Goal: Task Accomplishment & Management: Complete application form

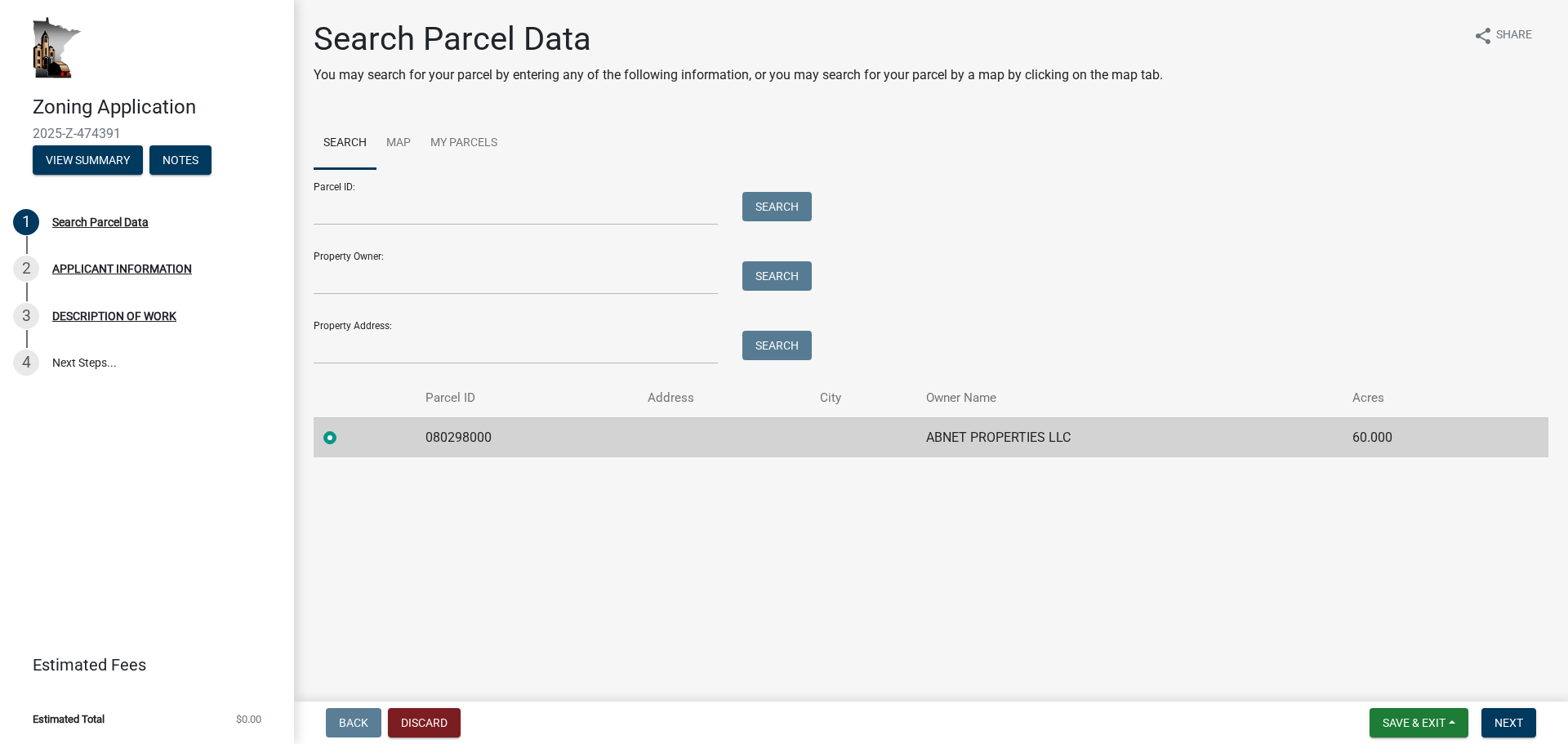
click at [343, 428] on label at bounding box center [343, 428] width 0 height 0
click at [343, 437] on input "radio" at bounding box center [347, 433] width 11 height 11
click at [916, 444] on td "ABNET PROPERTIES LLC" at bounding box center [1129, 438] width 426 height 40
click at [473, 216] on input "Parcel ID:" at bounding box center [515, 208] width 404 height 34
type input "080298000"
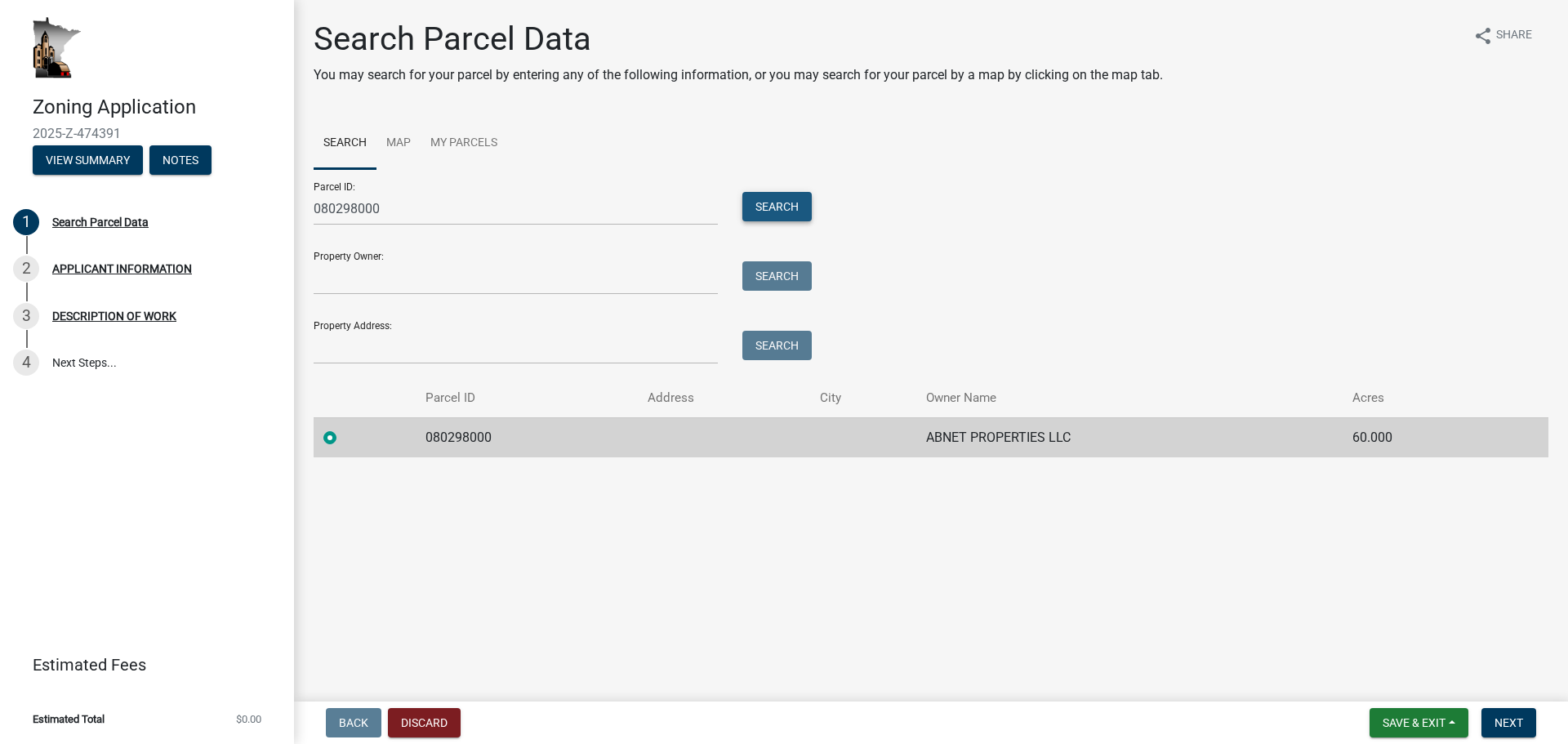
click at [772, 213] on button "Search" at bounding box center [776, 206] width 69 height 30
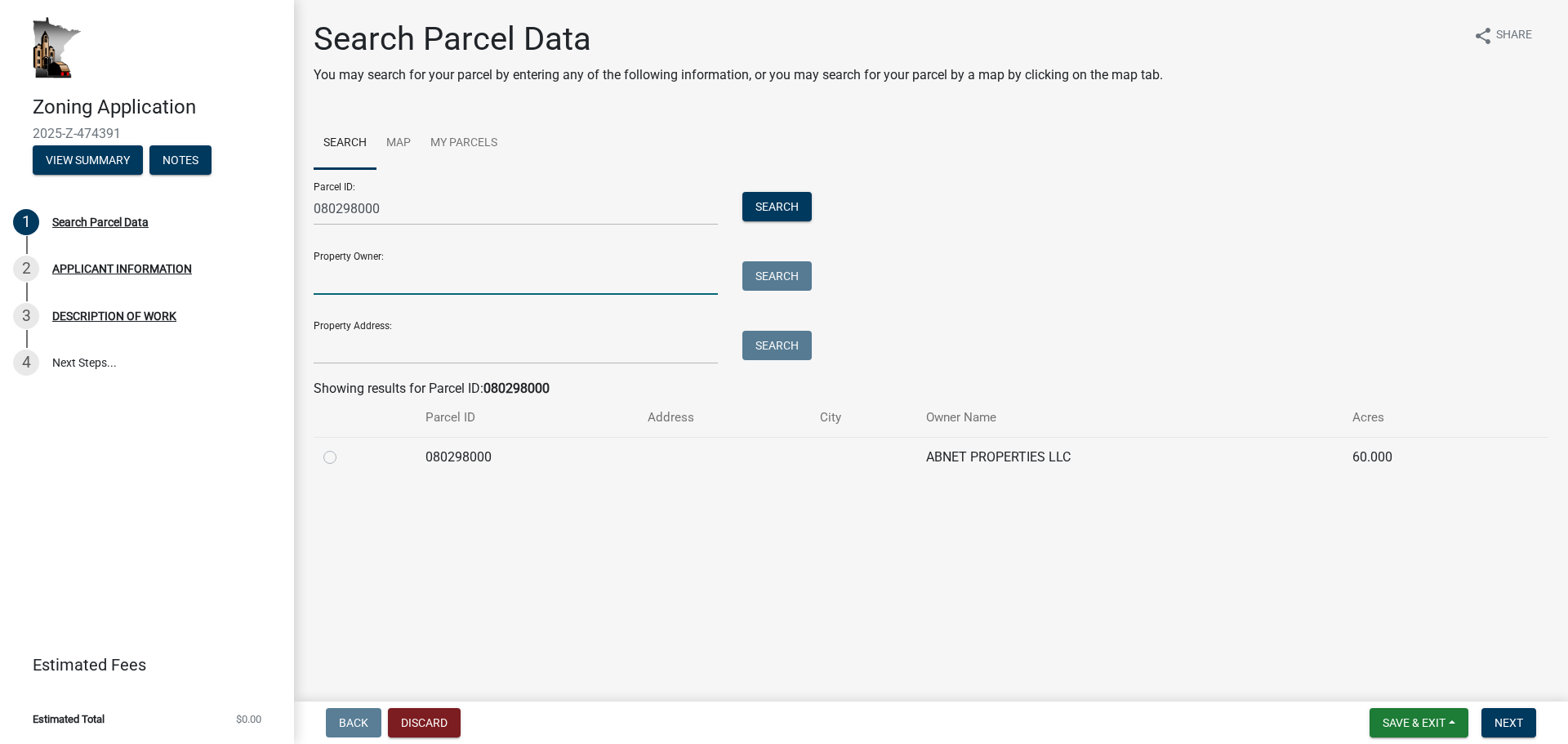
click at [590, 271] on input "Property Owner:" at bounding box center [515, 277] width 404 height 34
type input "john abnet"
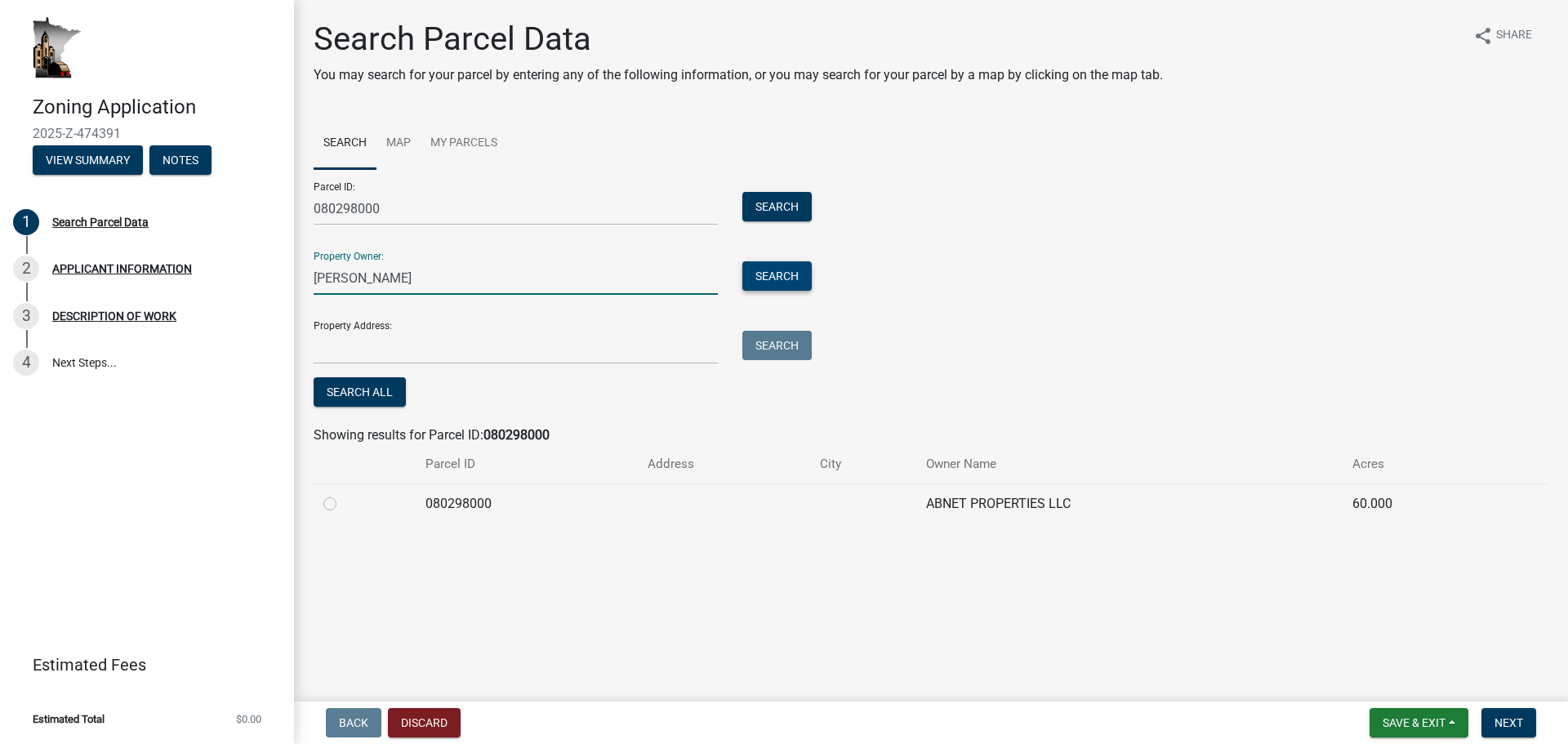
click at [763, 284] on button "Search" at bounding box center [776, 276] width 69 height 30
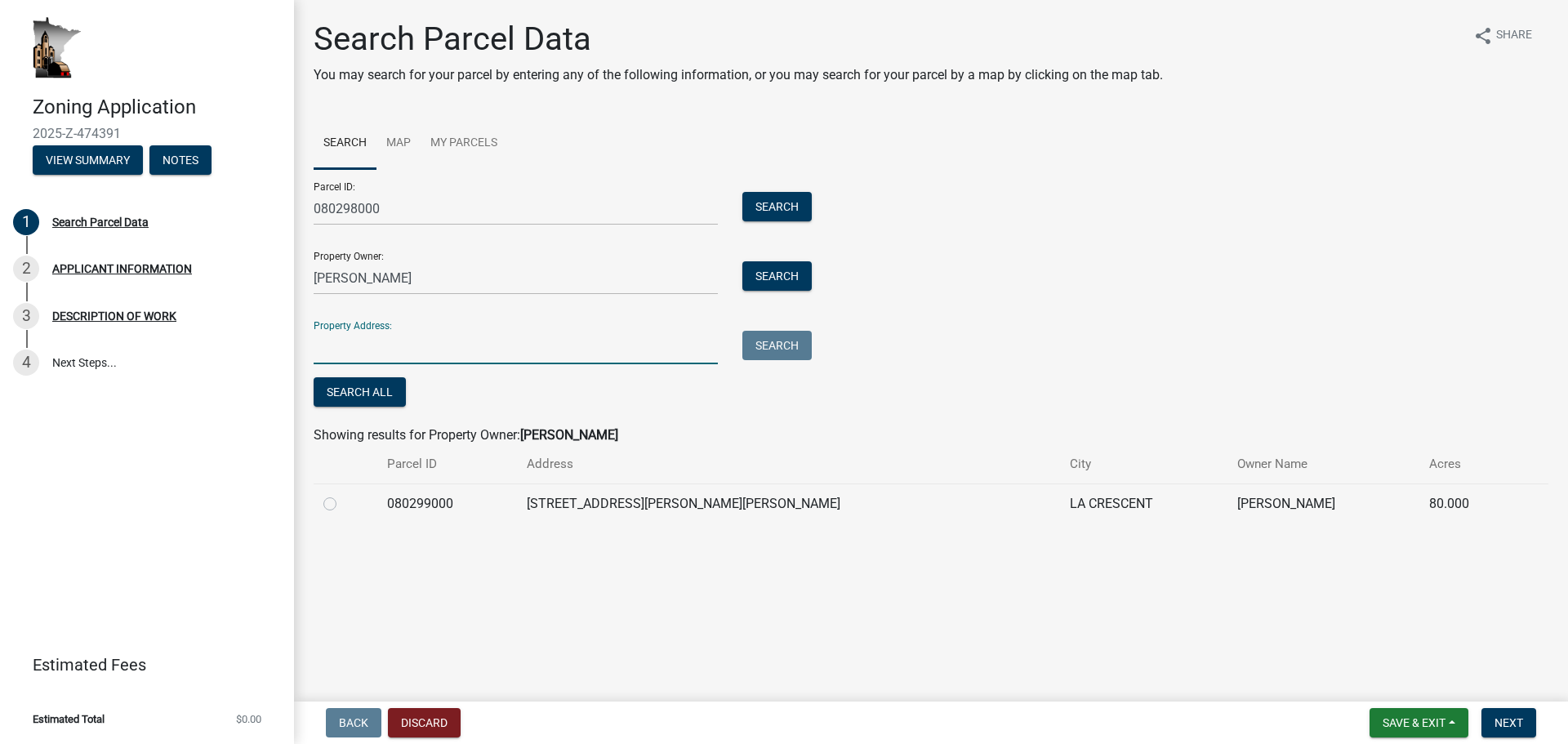
click at [672, 337] on input "Property Address:" at bounding box center [515, 348] width 404 height 34
click at [354, 391] on button "Search All" at bounding box center [360, 392] width 92 height 30
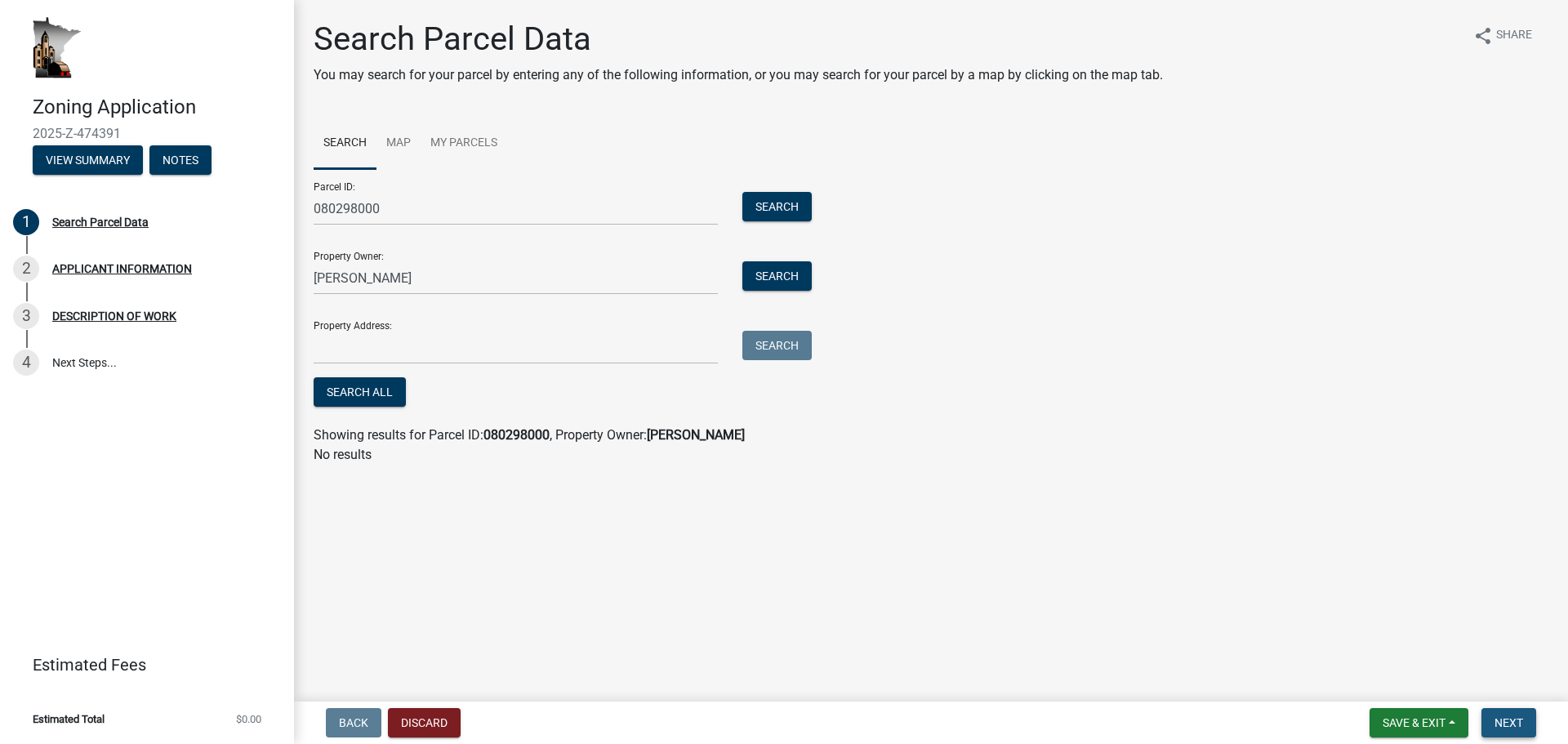
click at [1508, 716] on span "Next" at bounding box center [1509, 723] width 29 height 13
click at [1513, 724] on span "Next" at bounding box center [1509, 723] width 29 height 13
click at [425, 208] on input "080298000" at bounding box center [515, 208] width 404 height 34
click at [774, 213] on button "Search" at bounding box center [776, 206] width 69 height 30
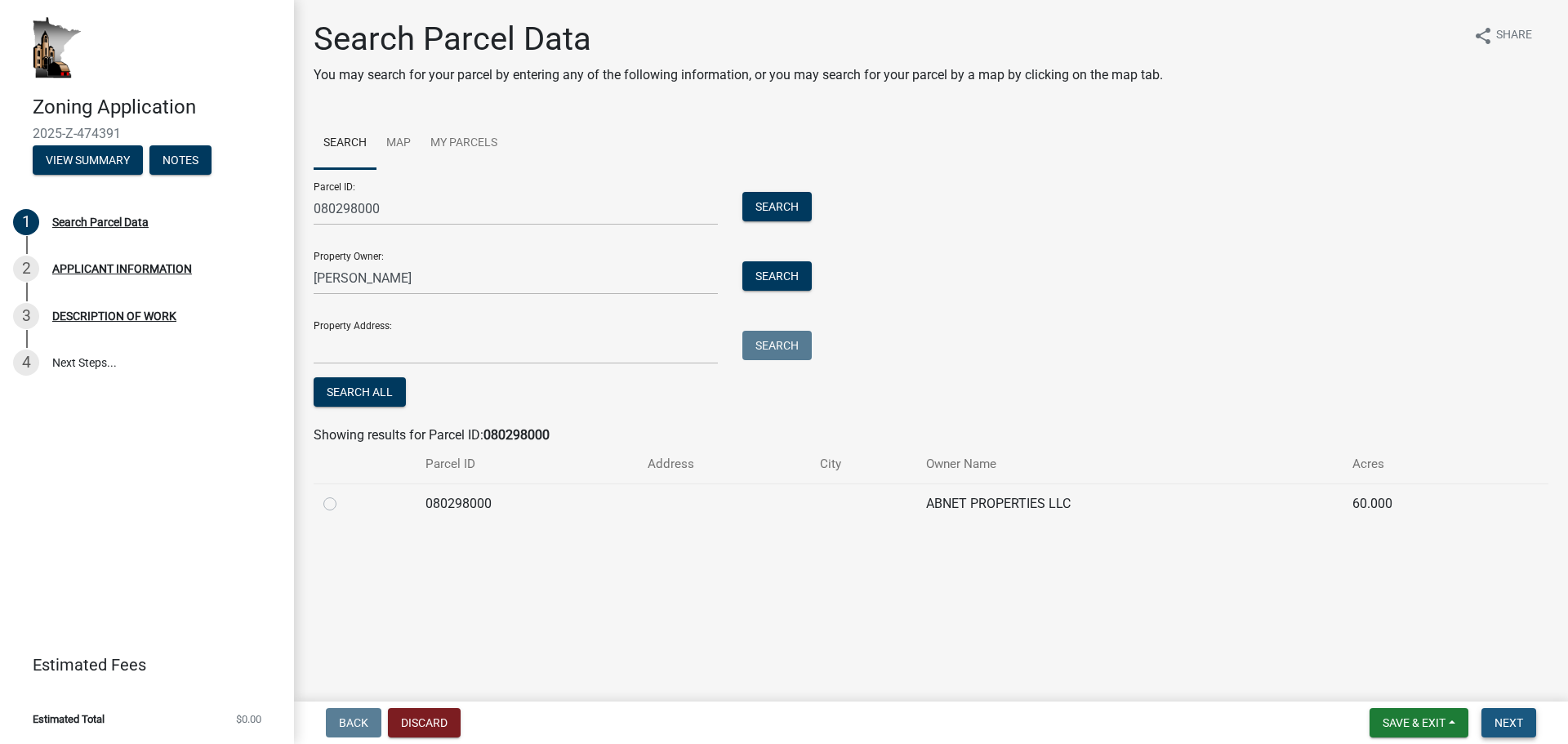
click at [1518, 724] on span "Next" at bounding box center [1509, 723] width 29 height 13
click at [343, 494] on label at bounding box center [343, 494] width 0 height 0
click at [343, 501] on input "radio" at bounding box center [347, 499] width 11 height 11
radio input "true"
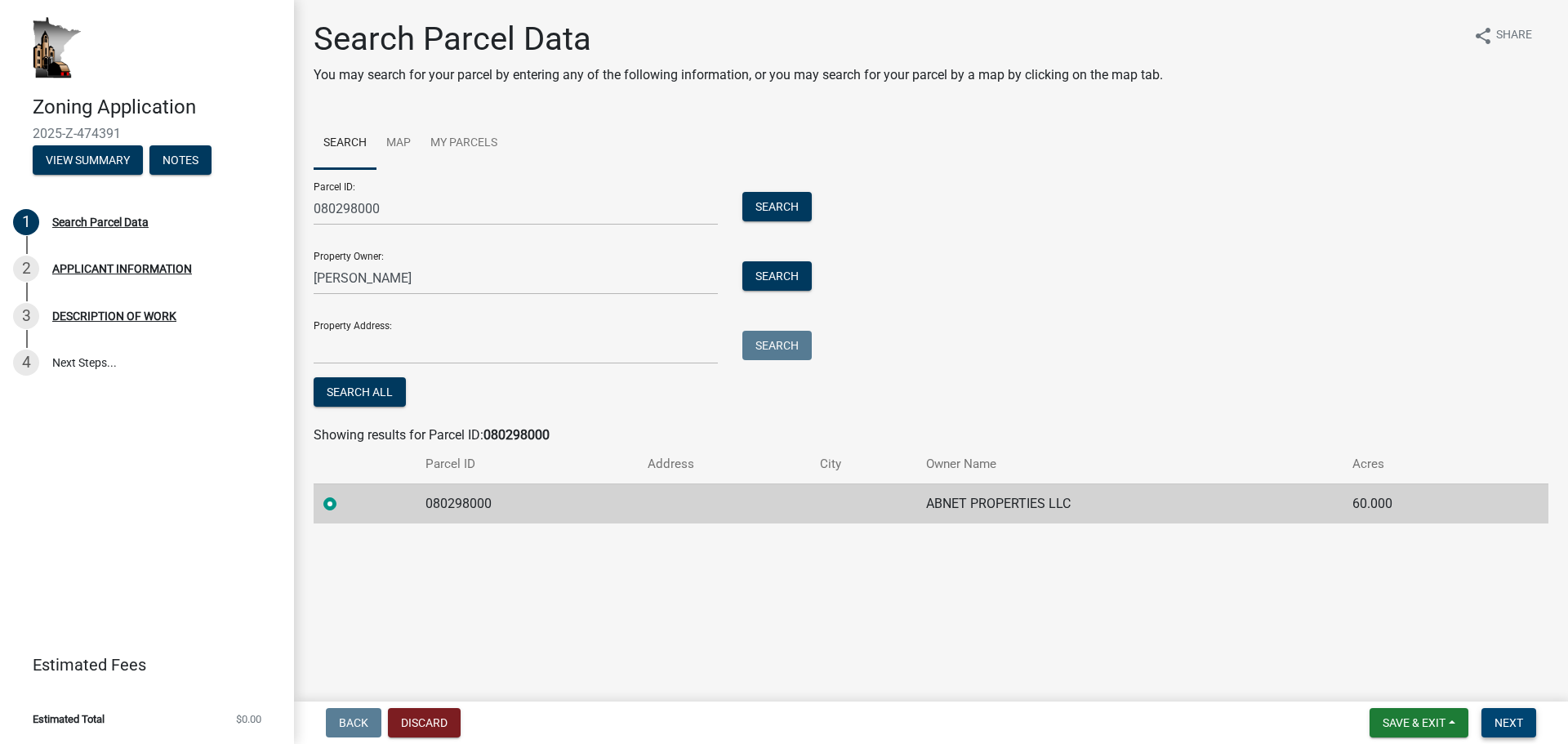
click at [1509, 726] on span "Next" at bounding box center [1509, 723] width 29 height 13
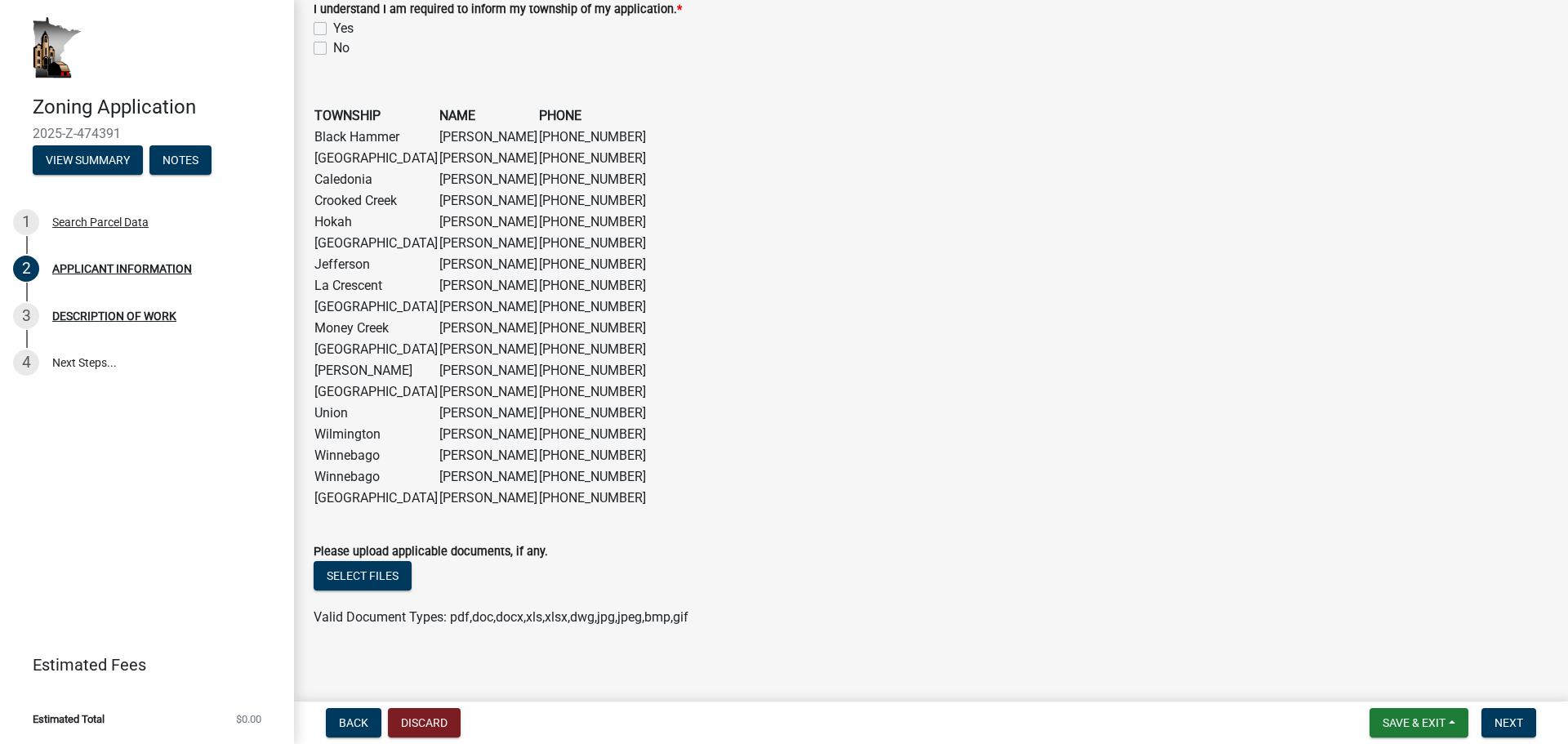
scroll to position [1280, 0]
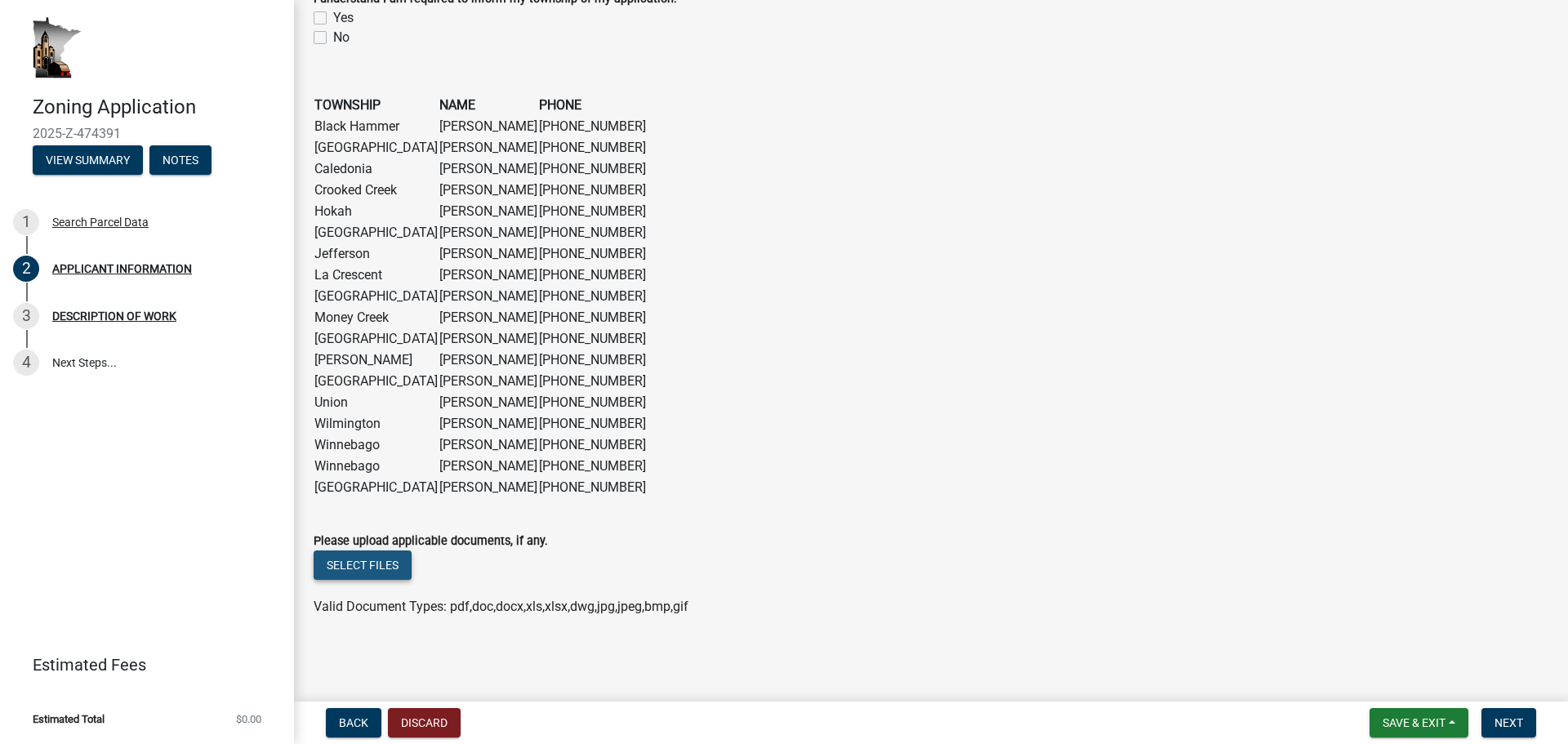
click at [364, 567] on button "Select files" at bounding box center [363, 564] width 98 height 30
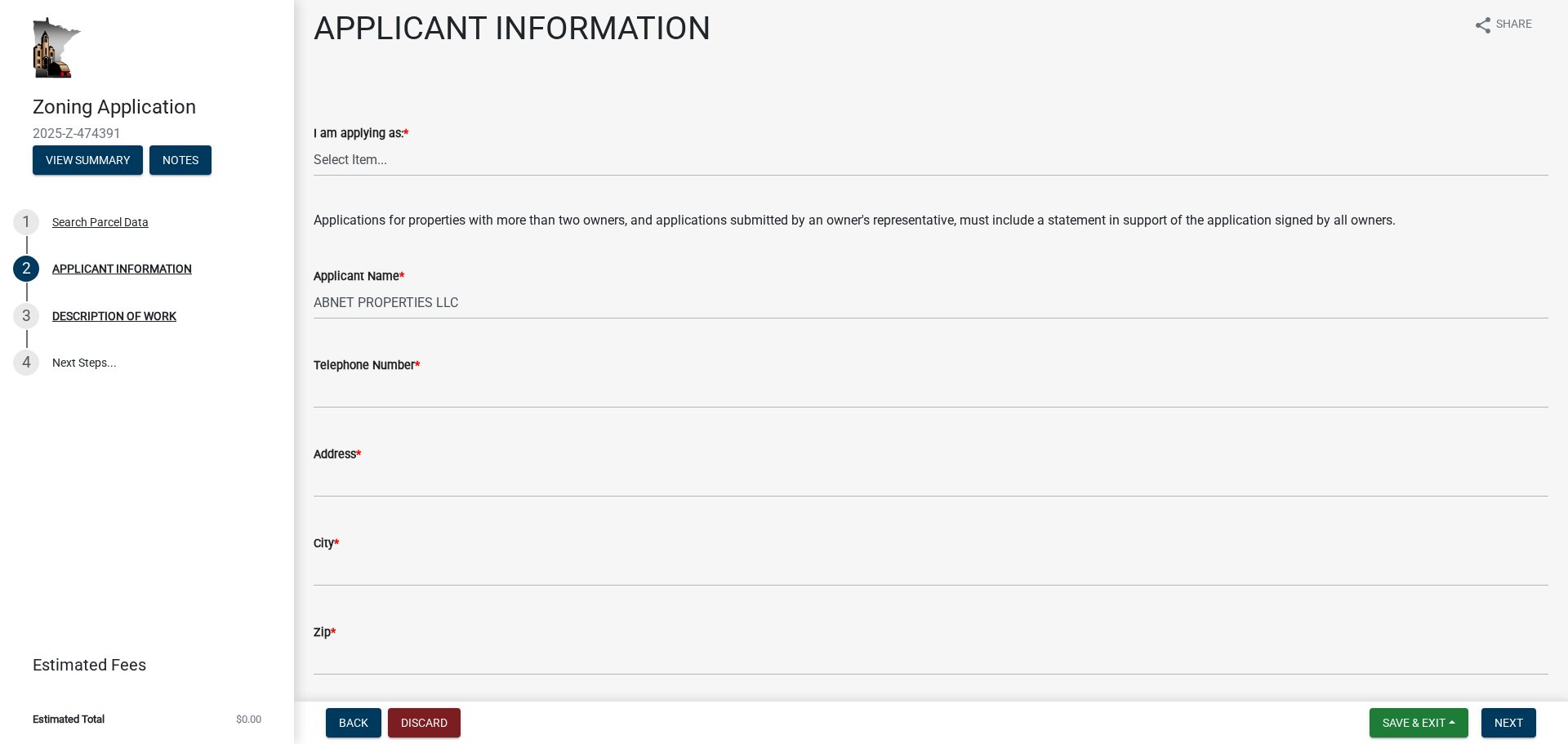
scroll to position [0, 0]
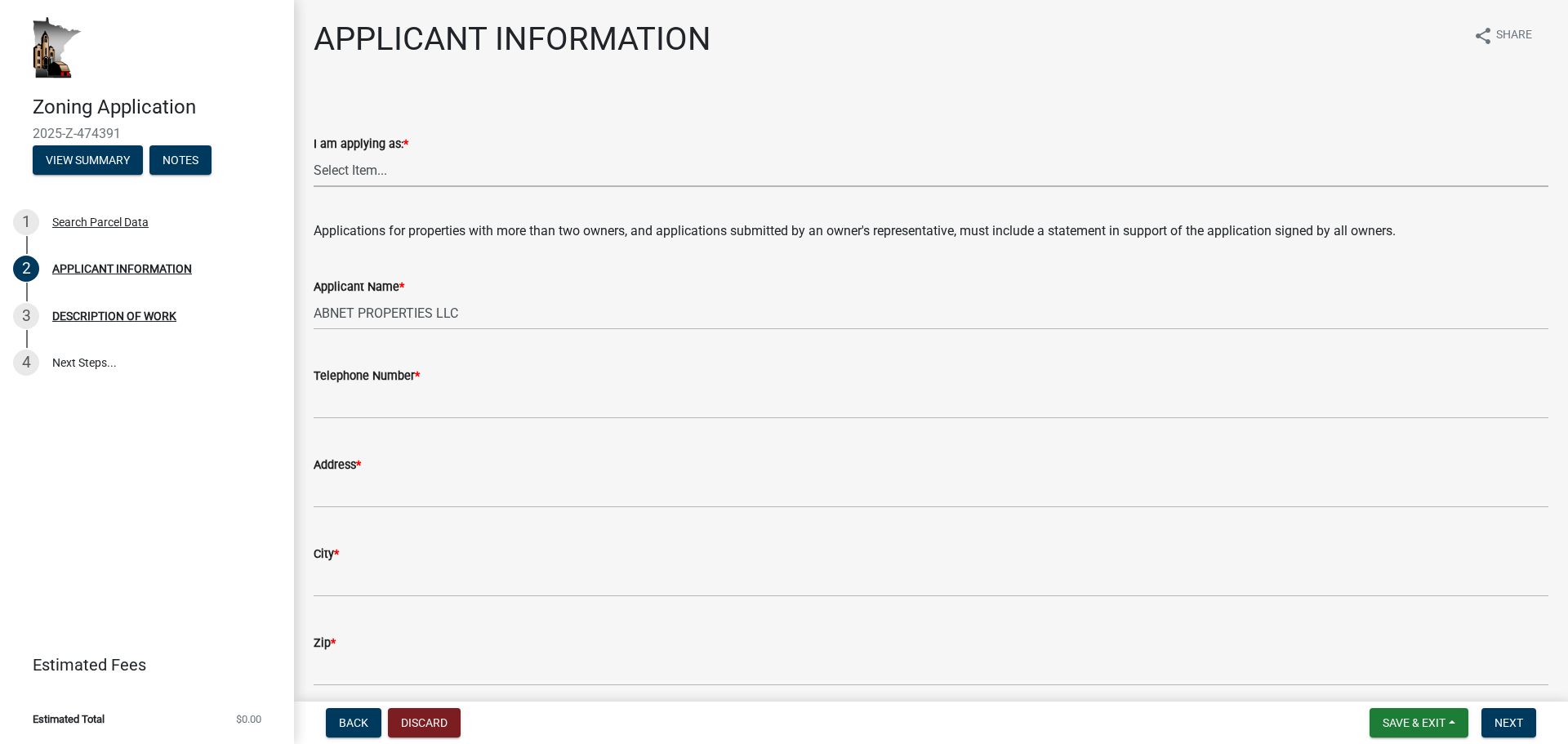
click at [439, 168] on select "Select Item... The sole owner of the property A co-owner of the property with o…" at bounding box center [931, 170] width 1234 height 34
click at [437, 168] on select "Select Item... The sole owner of the property A co-owner of the property with o…" at bounding box center [931, 170] width 1234 height 34
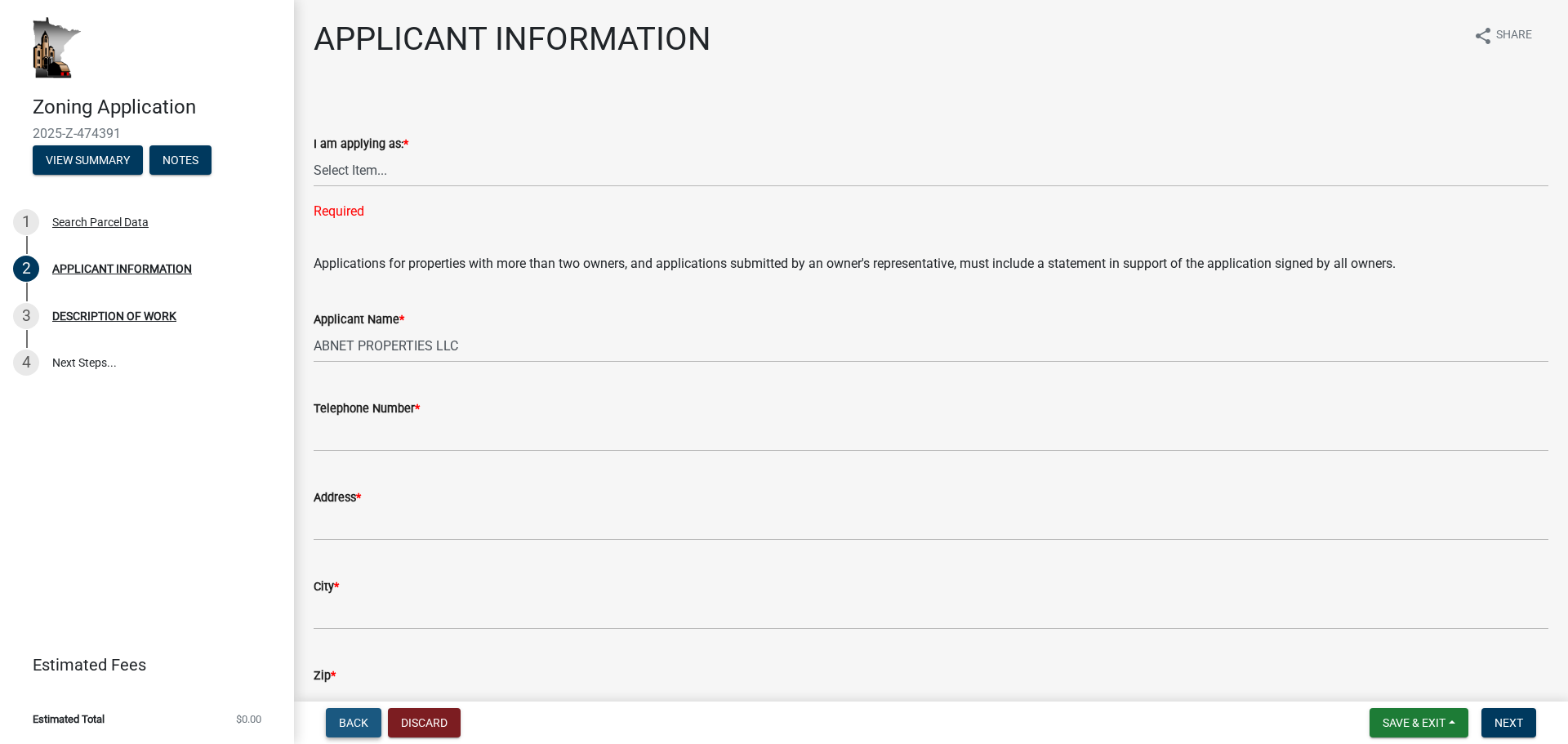
click at [360, 722] on span "Back" at bounding box center [353, 723] width 30 height 13
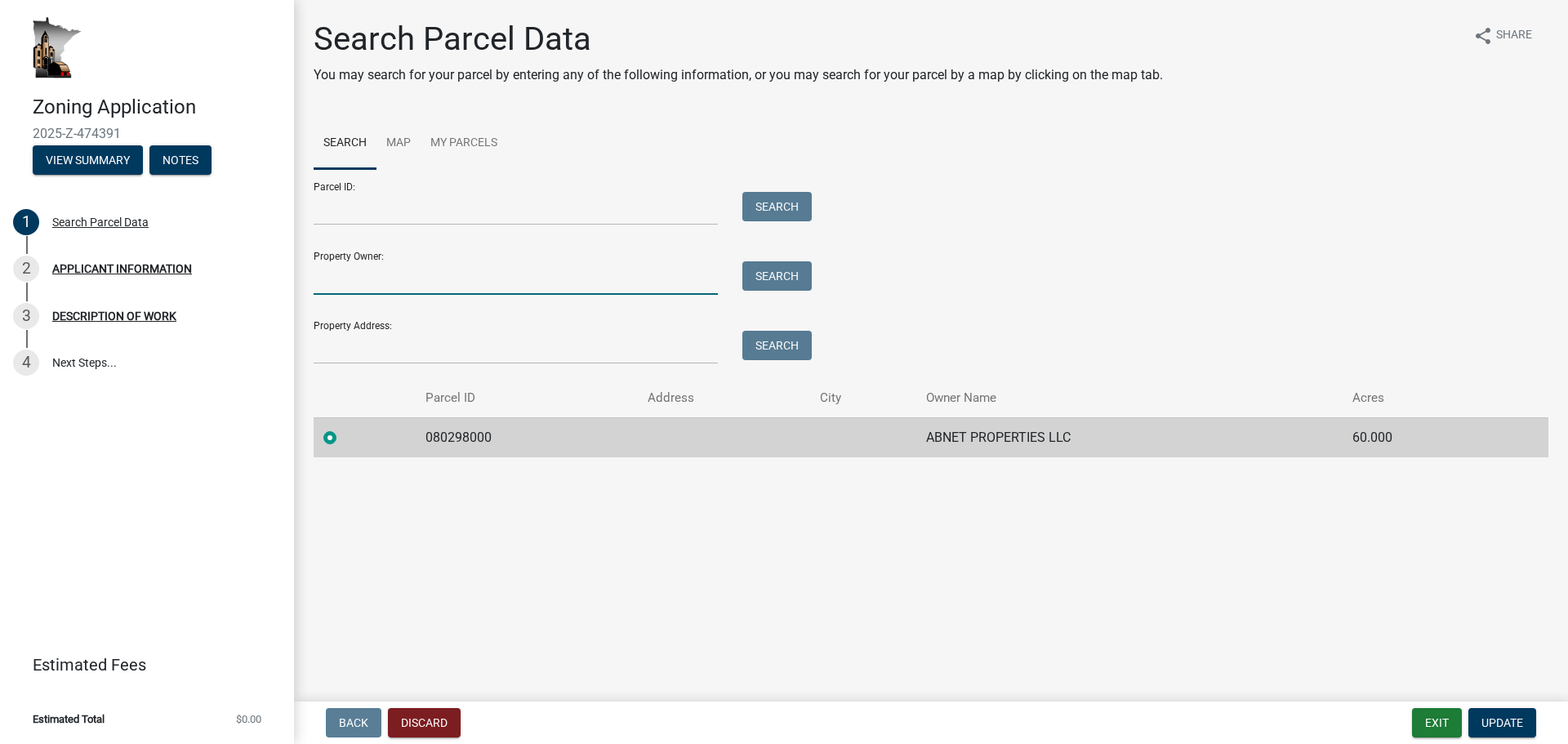
click at [448, 264] on input "Property Owner:" at bounding box center [515, 277] width 404 height 34
type input "john abnet"
click at [771, 281] on button "Search" at bounding box center [776, 276] width 69 height 30
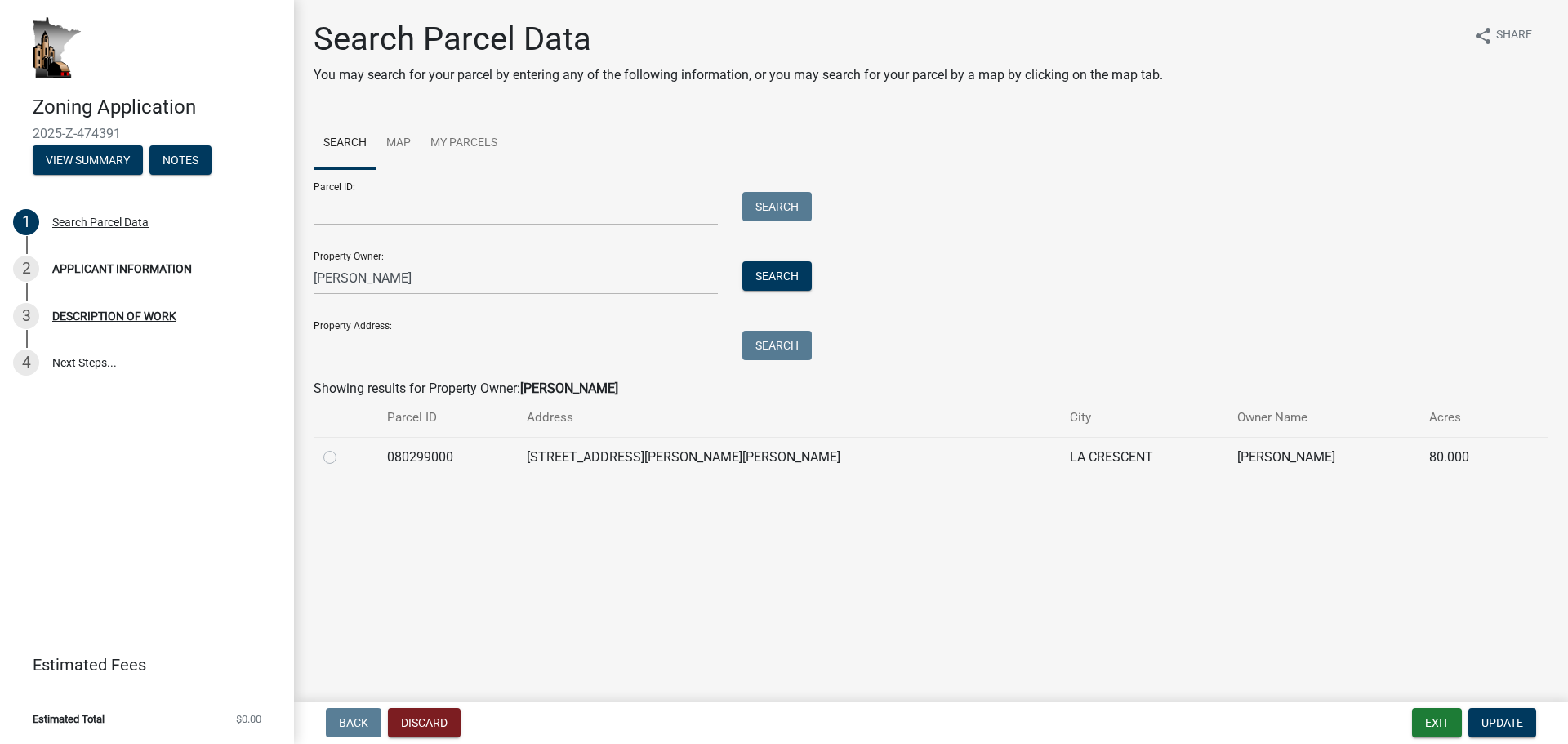
click at [343, 447] on label at bounding box center [343, 447] width 0 height 0
click at [343, 456] on input "radio" at bounding box center [347, 452] width 11 height 11
radio input "true"
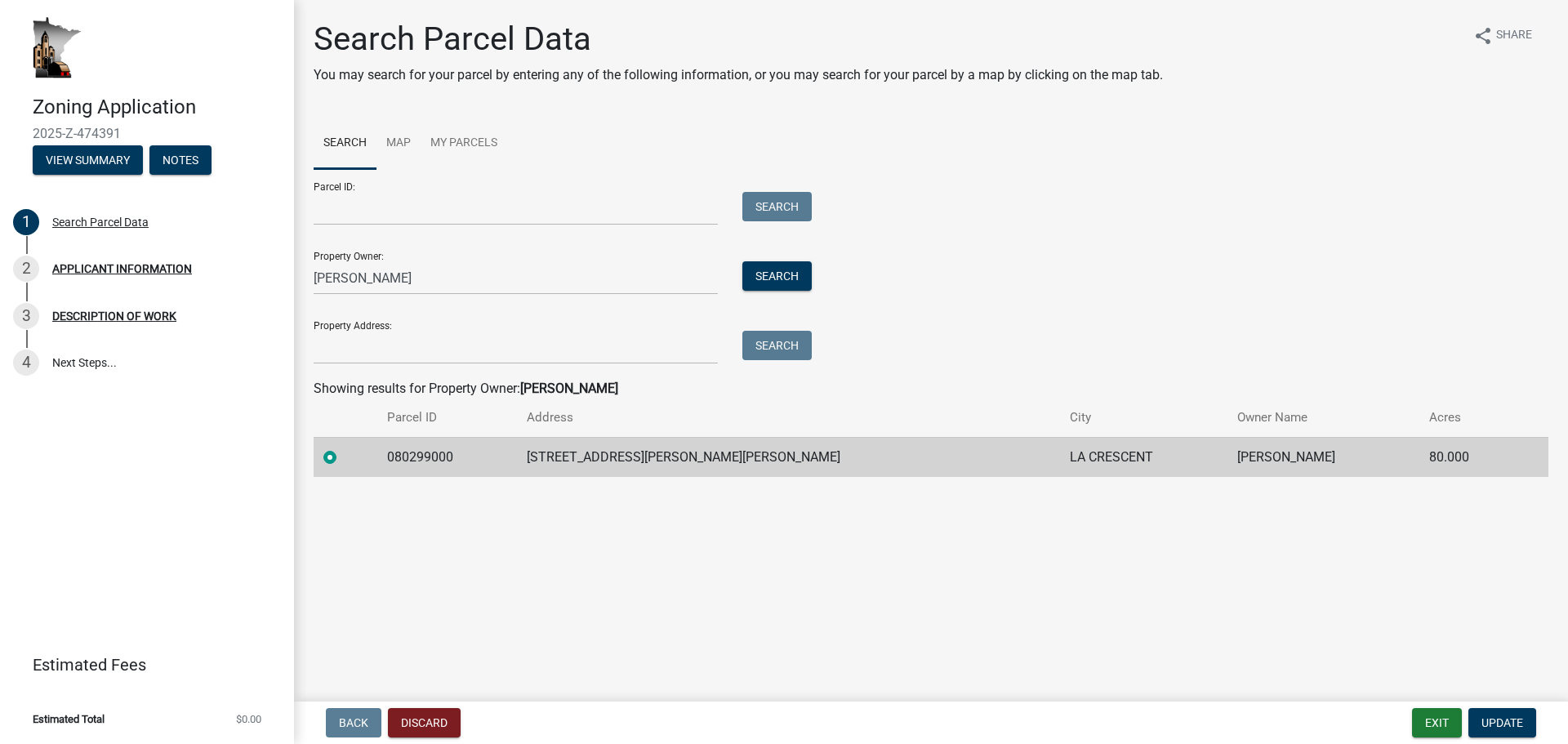
click at [1047, 372] on wm-search-parcel-data-activity-input "Search Map My Parcels Parcel ID: Search Property Owner: john abnet Search Prope…" at bounding box center [931, 298] width 1234 height 359
click at [1511, 719] on span "Update" at bounding box center [1501, 723] width 41 height 13
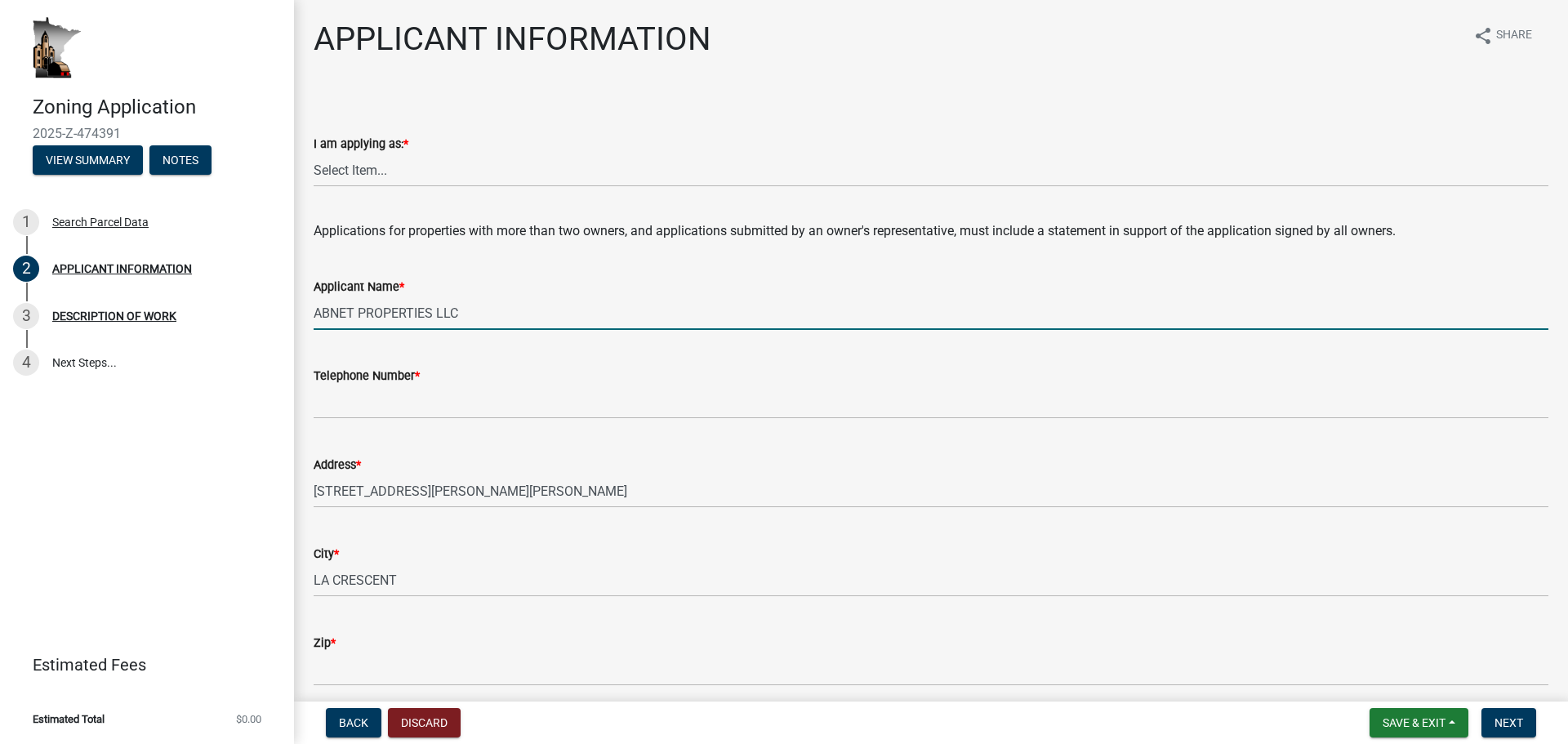
click at [469, 316] on input "ABNET PROPERTIES LLC" at bounding box center [931, 313] width 1234 height 34
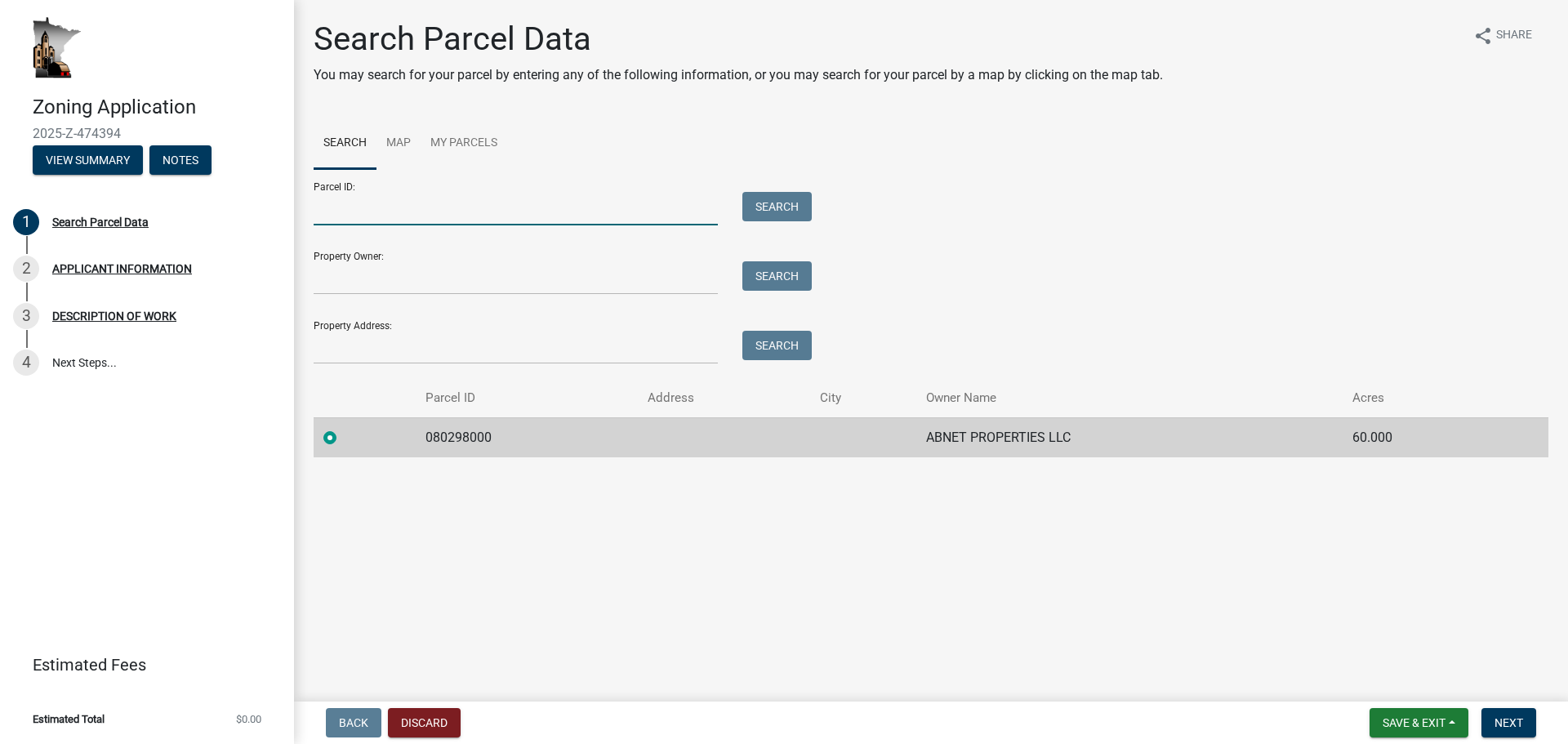
click at [420, 198] on input "Parcel ID:" at bounding box center [515, 208] width 404 height 34
type input "08.0299.000"
click at [798, 204] on button "Search" at bounding box center [776, 206] width 69 height 30
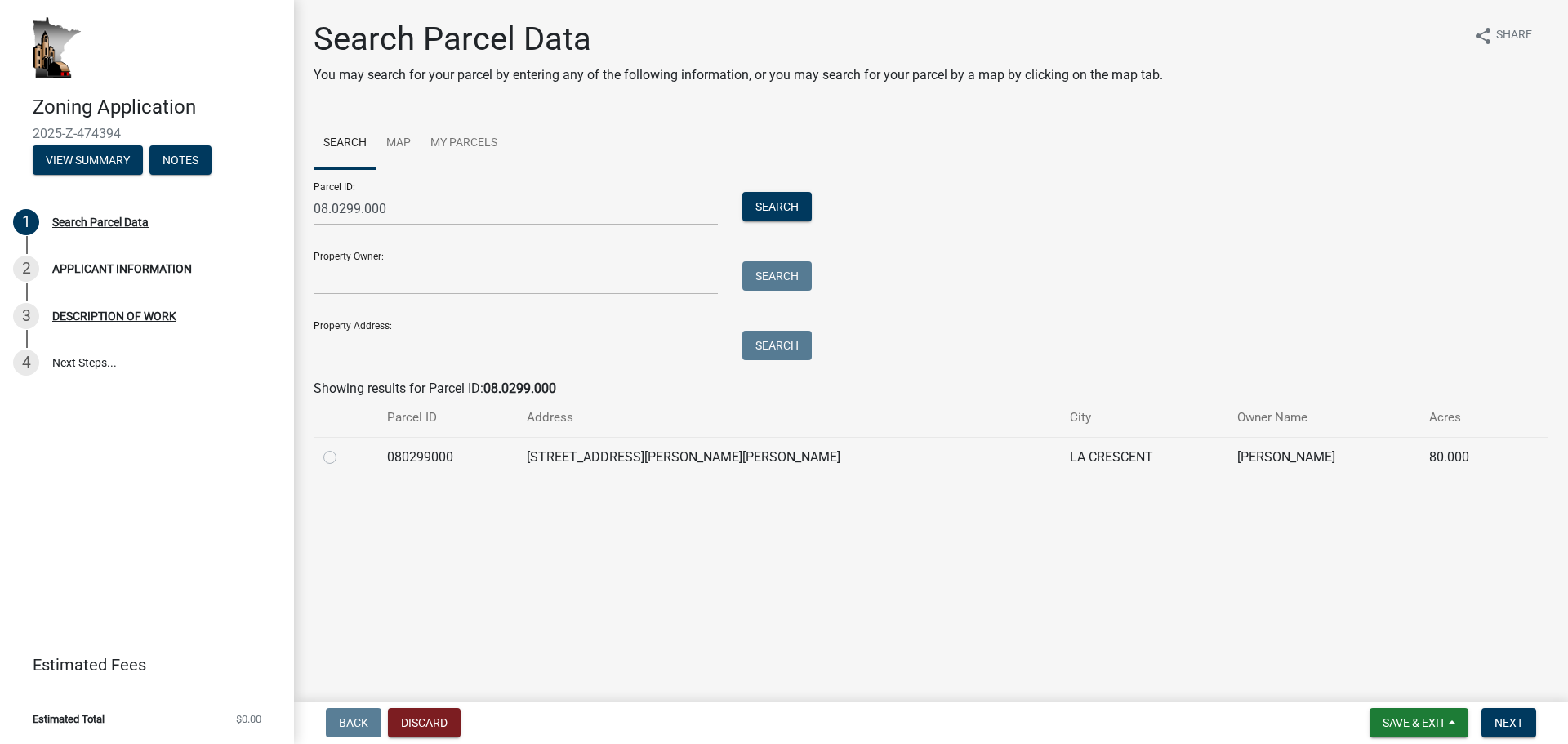
click at [343, 447] on label at bounding box center [343, 447] width 0 height 0
click at [343, 458] on input "radio" at bounding box center [347, 452] width 11 height 11
radio input "true"
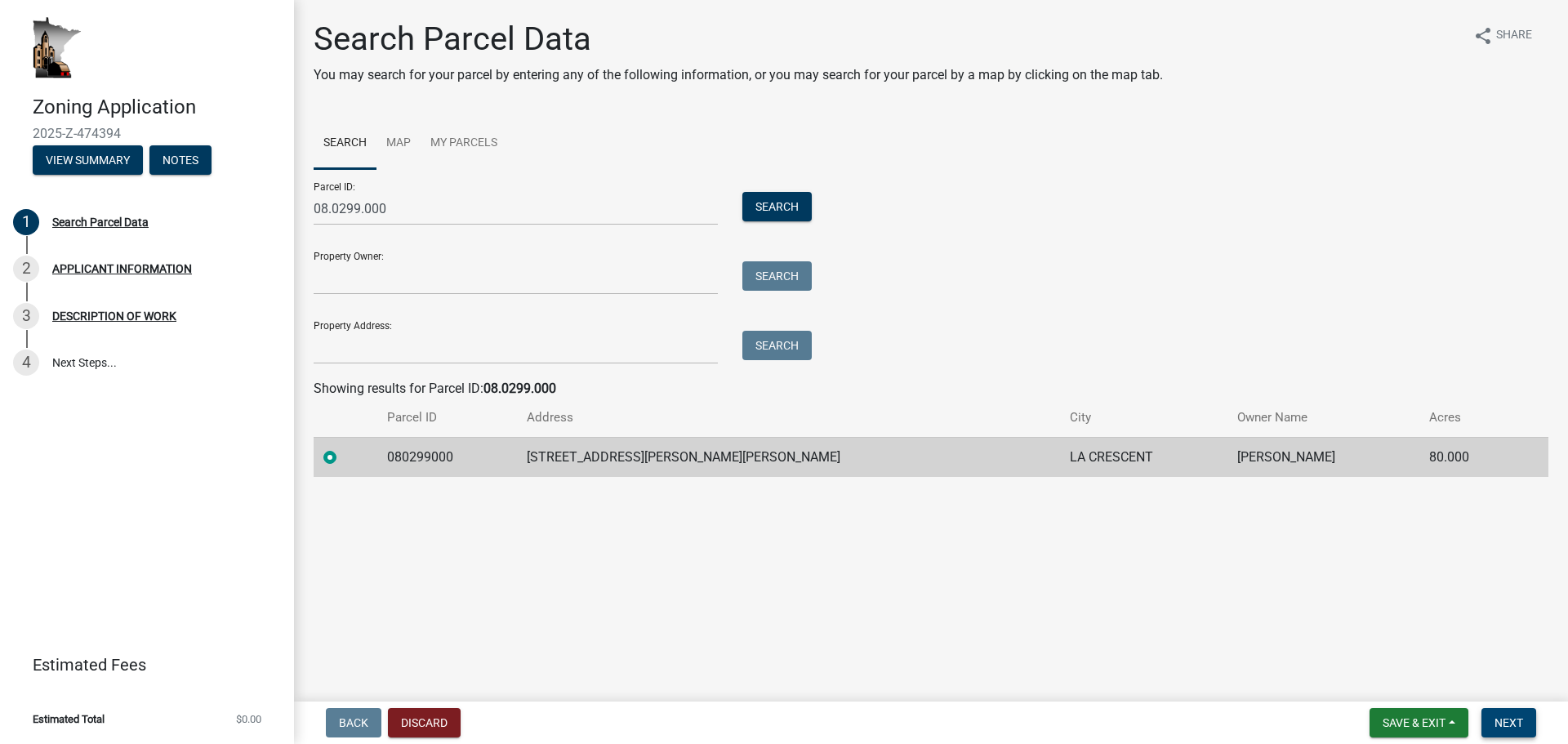
click at [1511, 717] on span "Next" at bounding box center [1509, 723] width 29 height 13
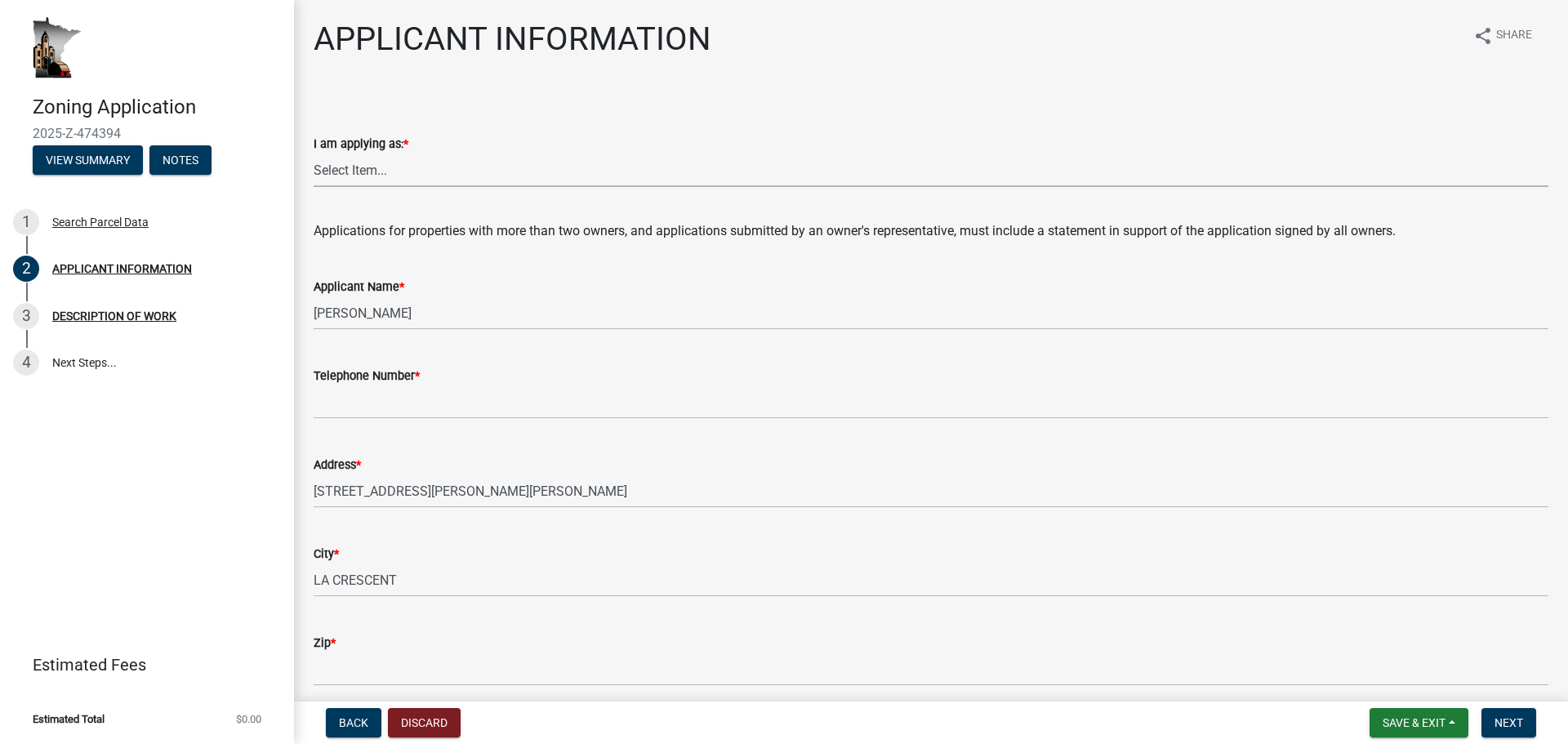
click at [399, 167] on select "Select Item... The sole owner of the property A co-owner of the property with o…" at bounding box center [931, 170] width 1234 height 34
click at [314, 154] on select "Select Item... The sole owner of the property A co-owner of the property with o…" at bounding box center [931, 170] width 1234 height 34
select select "884de254-84a4-4256-8abe-0e7e5fcf6e66"
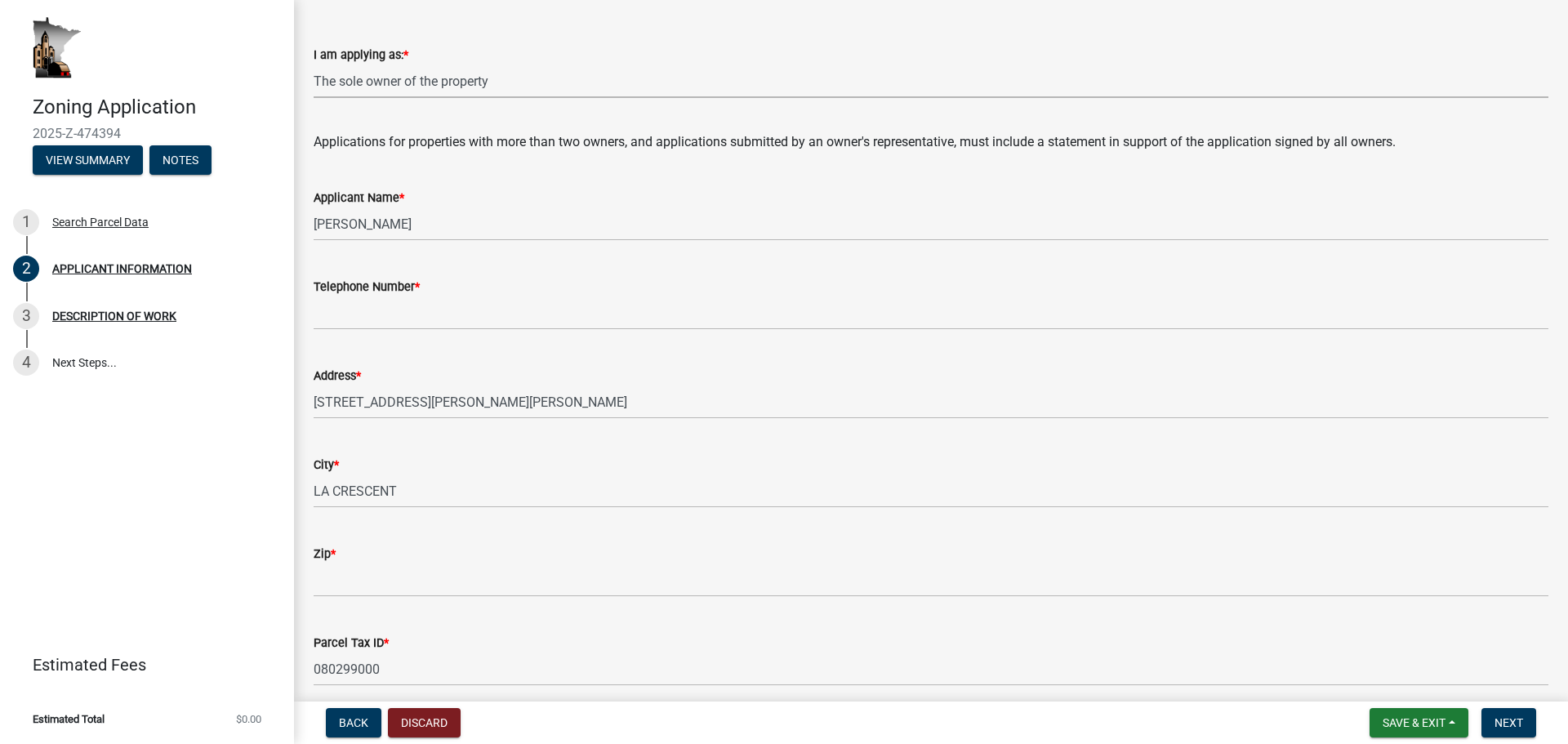
scroll to position [245, 0]
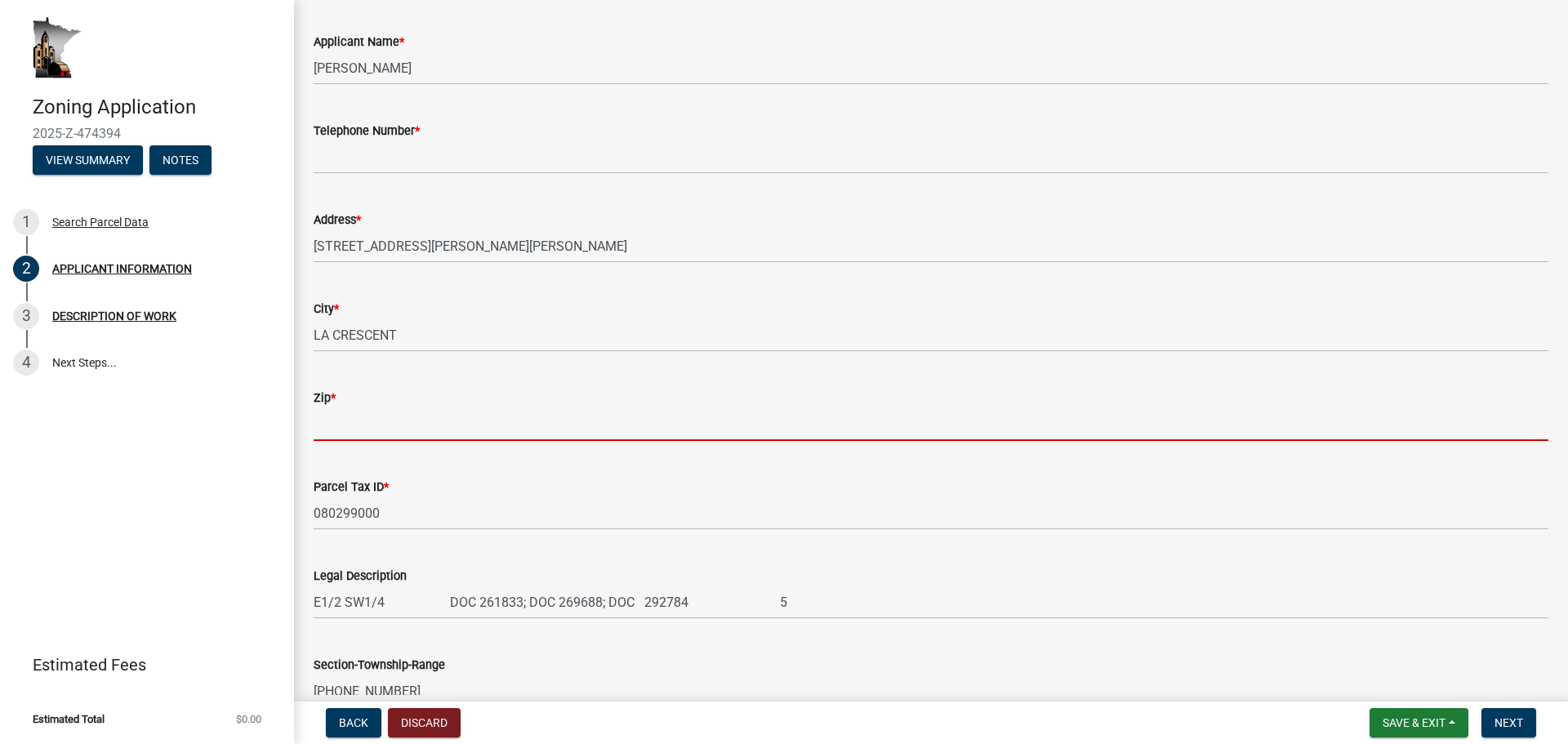
click at [440, 419] on input "Zip *" at bounding box center [931, 424] width 1234 height 34
type input "55947"
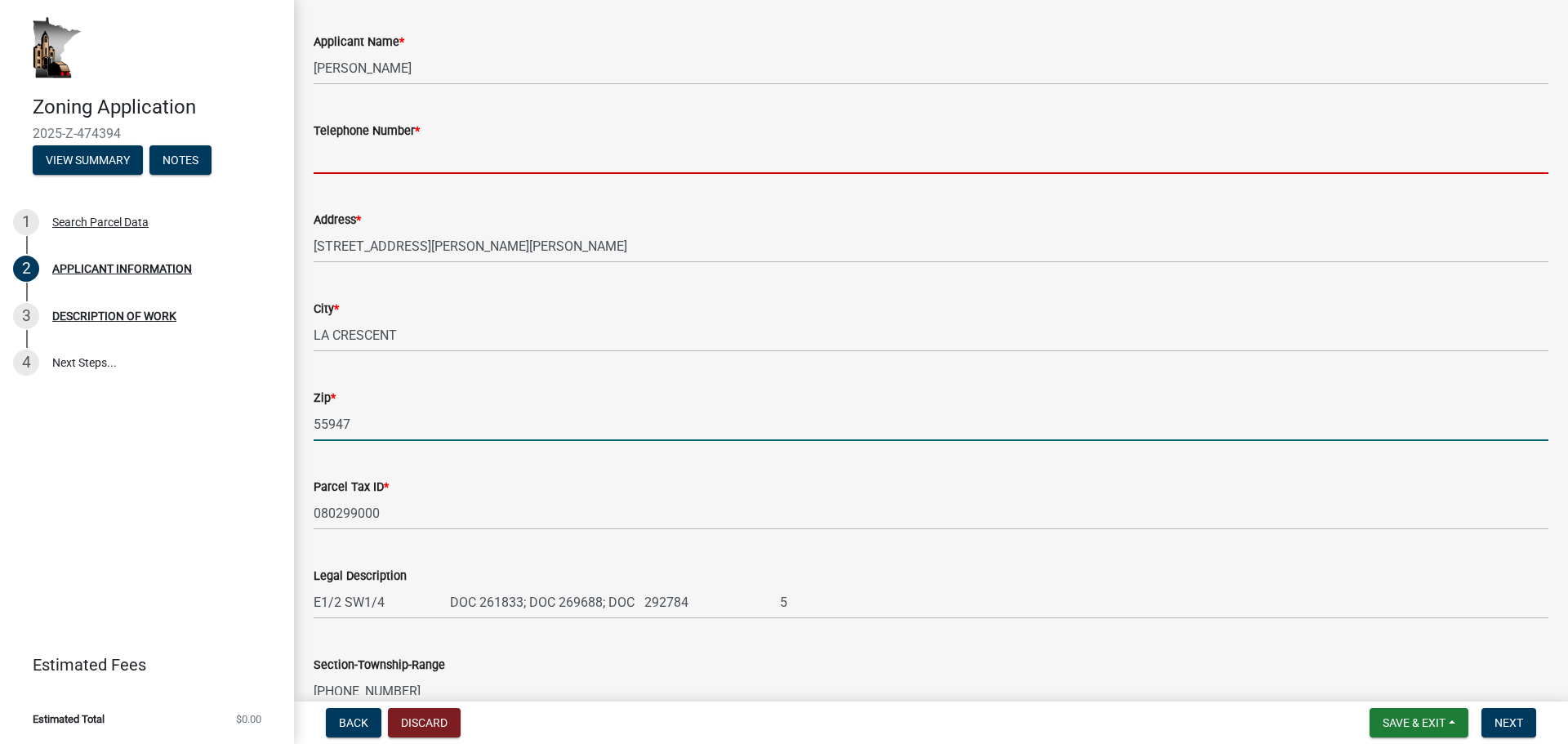
type input "5078954202"
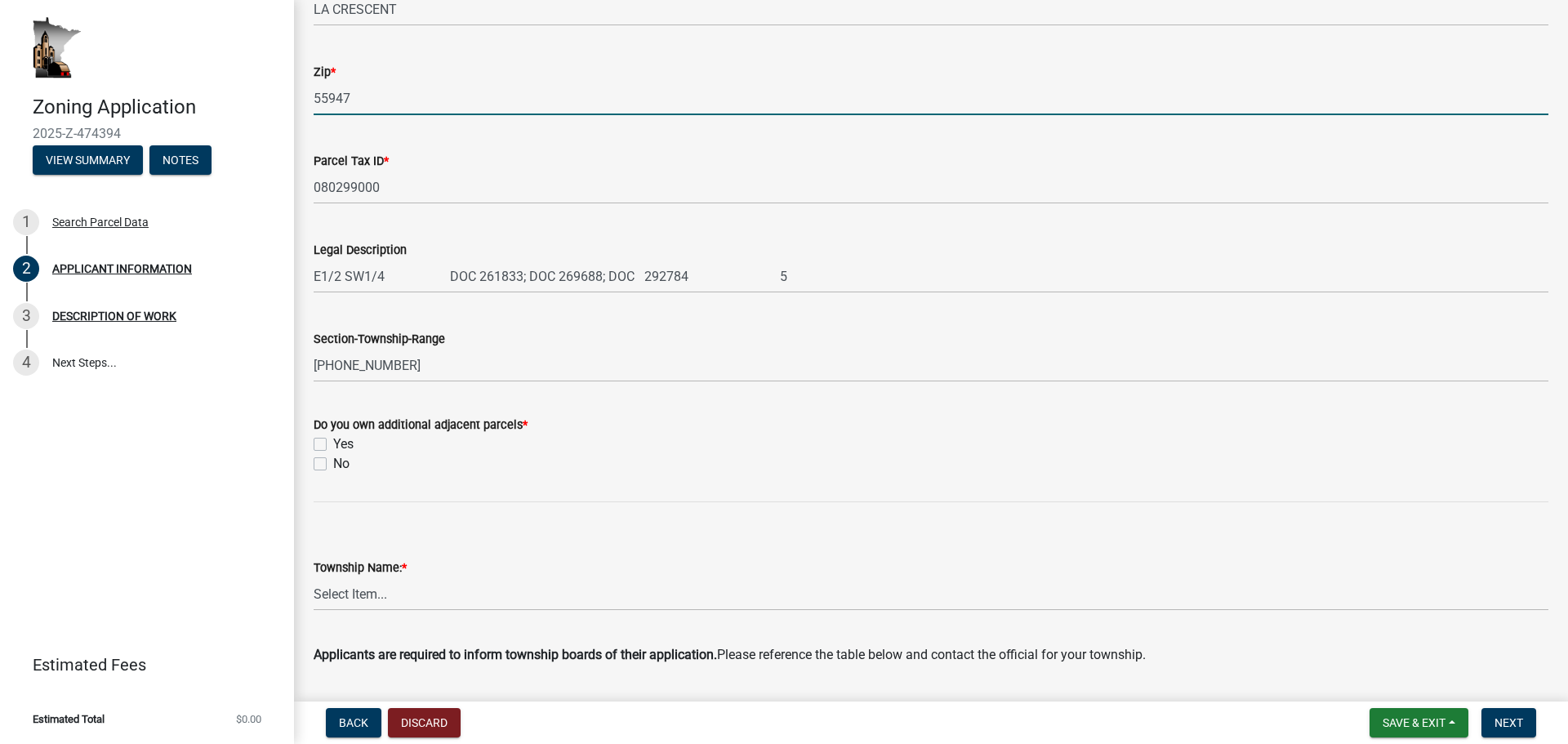
scroll to position [572, 0]
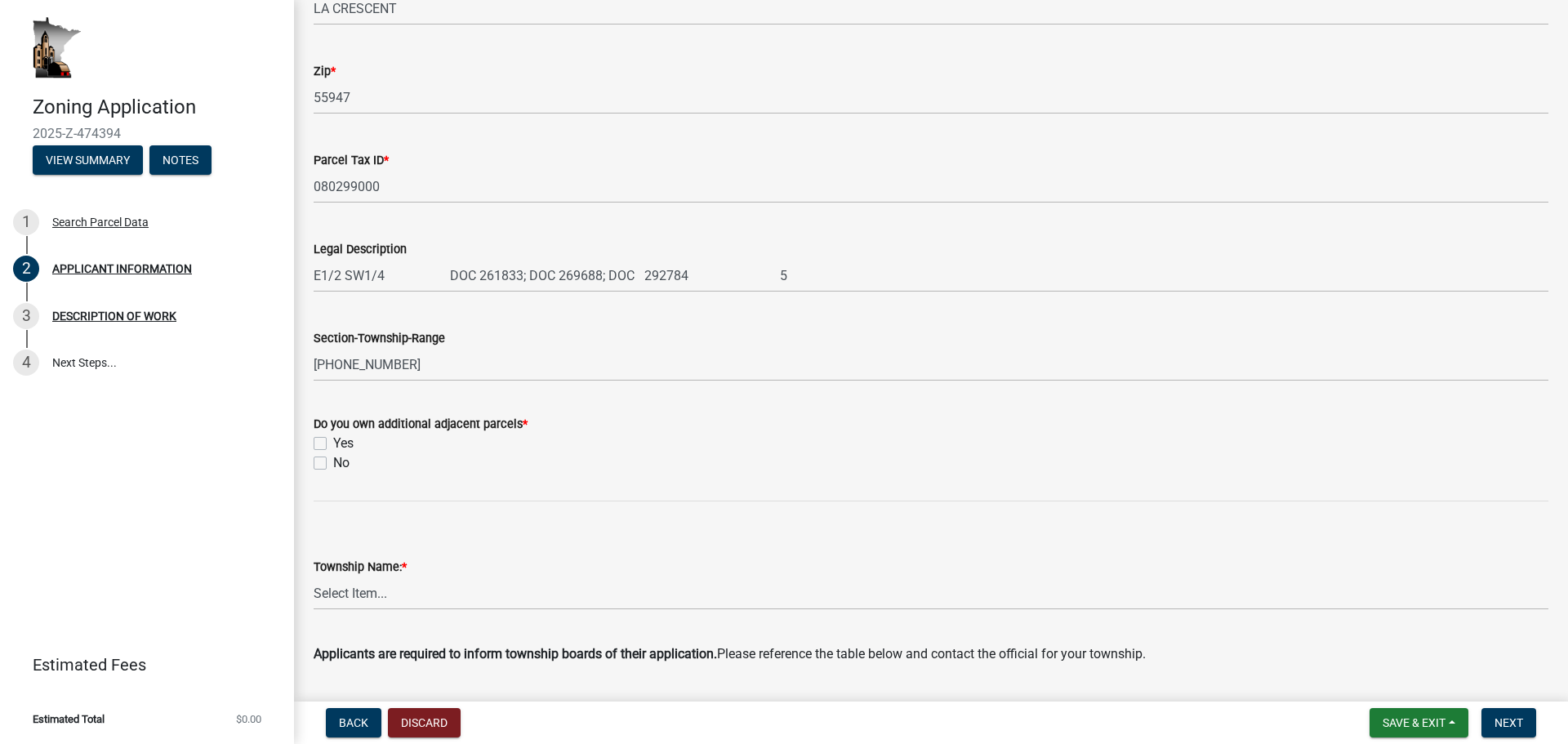
click at [327, 445] on div "Yes" at bounding box center [931, 444] width 1234 height 19
click at [333, 437] on label "Yes" at bounding box center [343, 444] width 20 height 19
click at [333, 437] on input "Yes" at bounding box center [338, 439] width 11 height 11
checkbox input "true"
checkbox input "false"
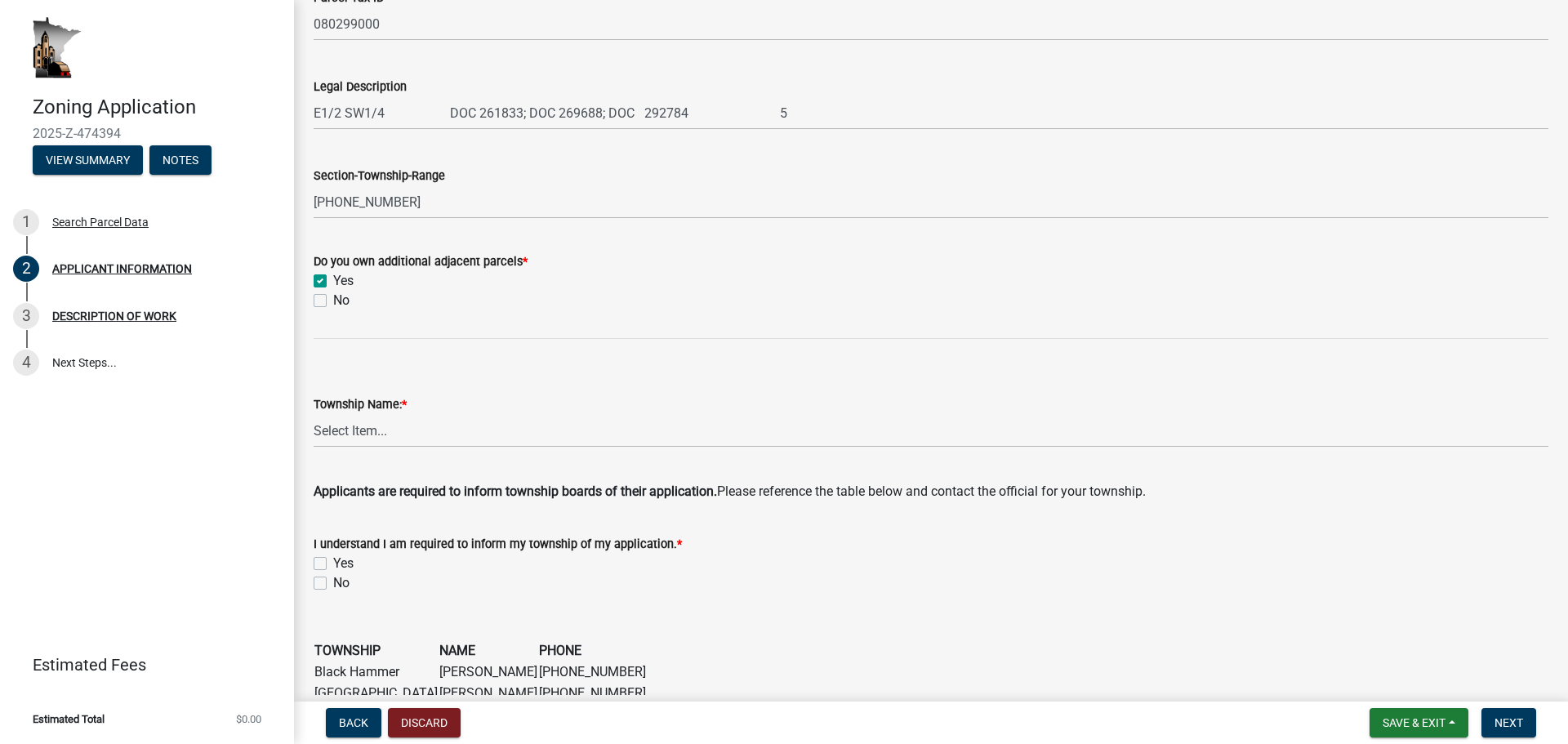
scroll to position [735, 0]
click at [419, 429] on select "Select Item... Black [GEOGRAPHIC_DATA] [GEOGRAPHIC_DATA] [GEOGRAPHIC_DATA] [GEO…" at bounding box center [931, 430] width 1234 height 34
click at [314, 414] on select "Select Item... Black [GEOGRAPHIC_DATA] [GEOGRAPHIC_DATA] [GEOGRAPHIC_DATA] [GEO…" at bounding box center [931, 430] width 1234 height 34
select select "81c7fadf-c10b-486a-ba53-d59fb5d0dbc6"
click at [333, 563] on label "Yes" at bounding box center [343, 563] width 20 height 19
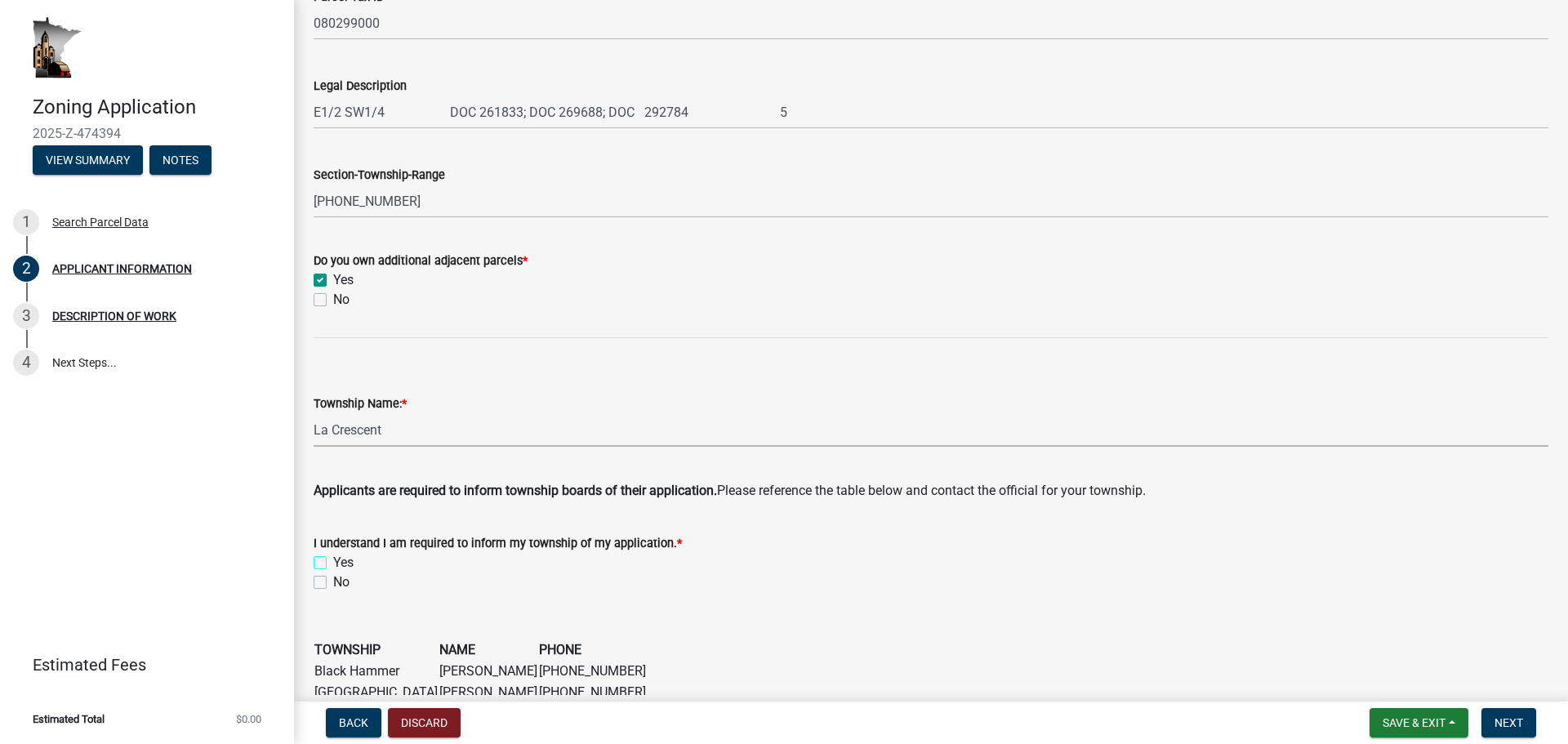
click at [333, 563] on input "Yes" at bounding box center [338, 558] width 11 height 11
checkbox input "true"
checkbox input "false"
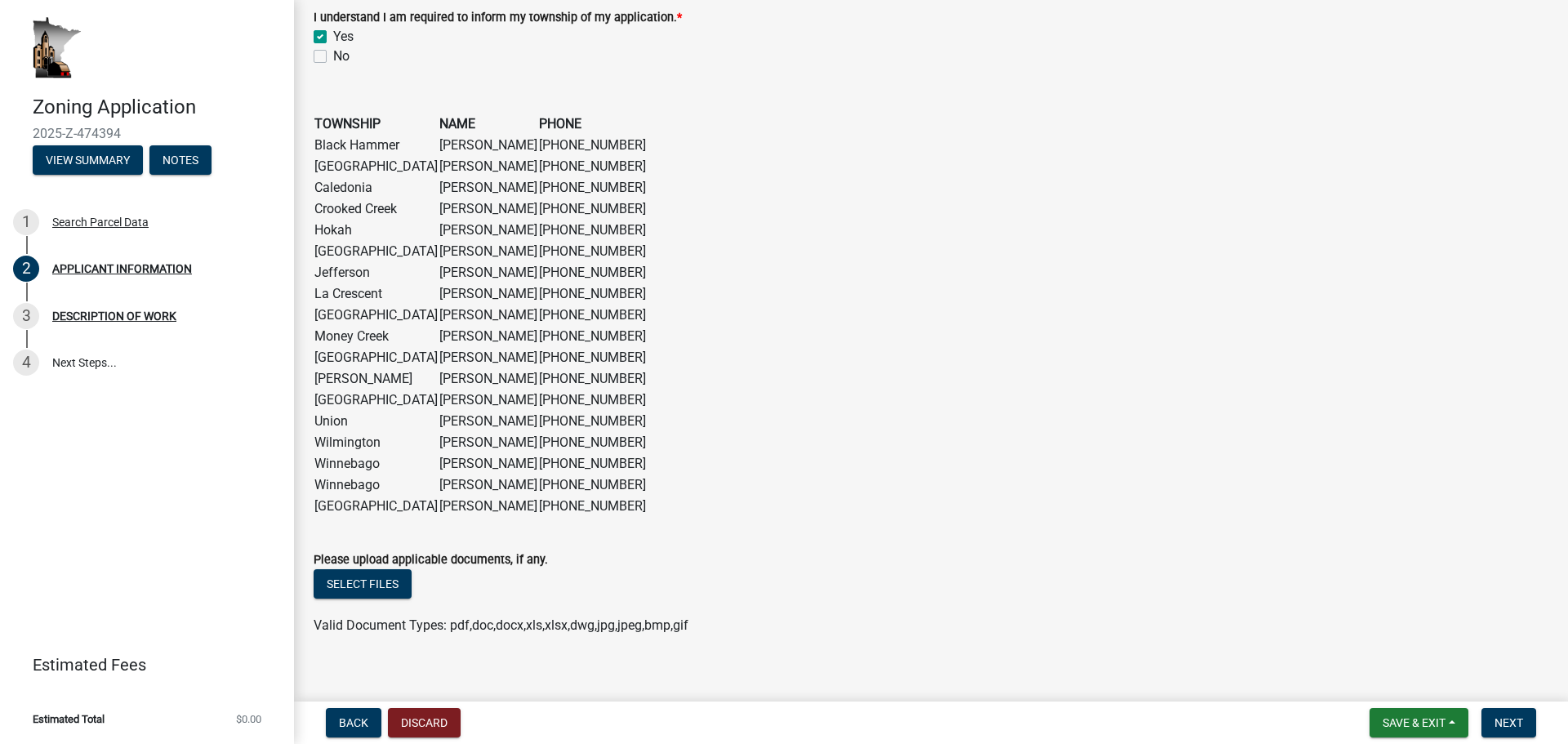
scroll to position [1280, 0]
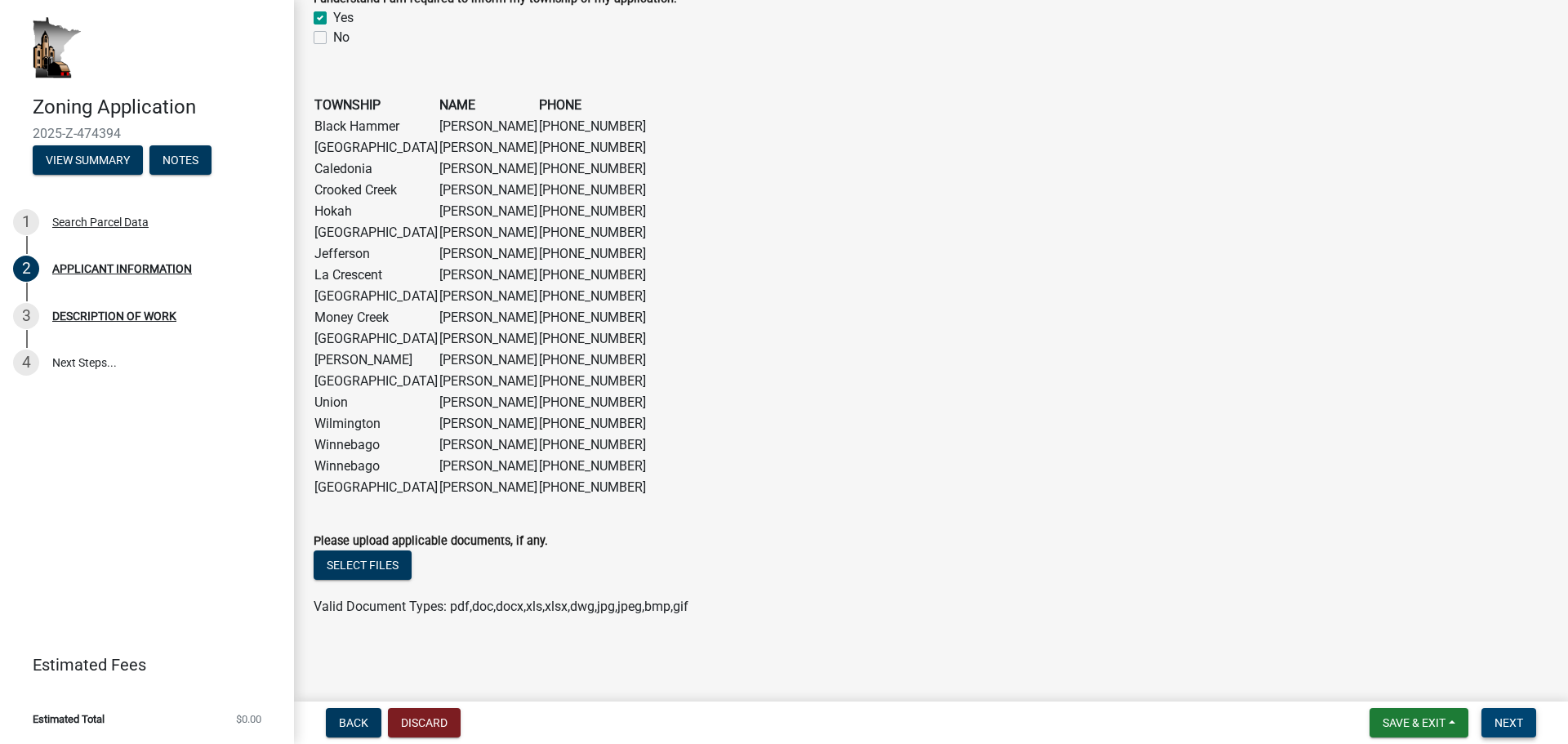
click at [1499, 722] on span "Next" at bounding box center [1509, 723] width 29 height 13
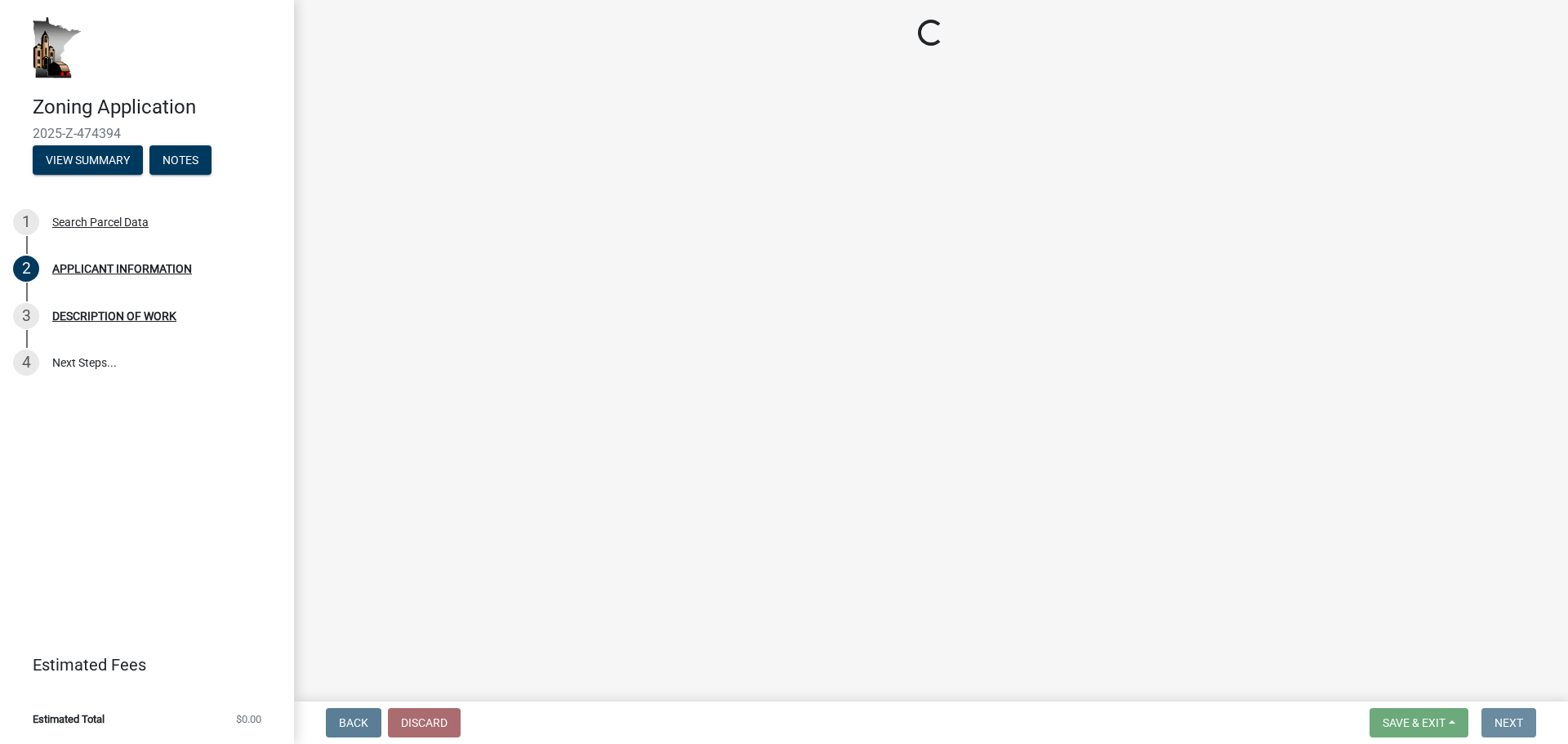
scroll to position [0, 0]
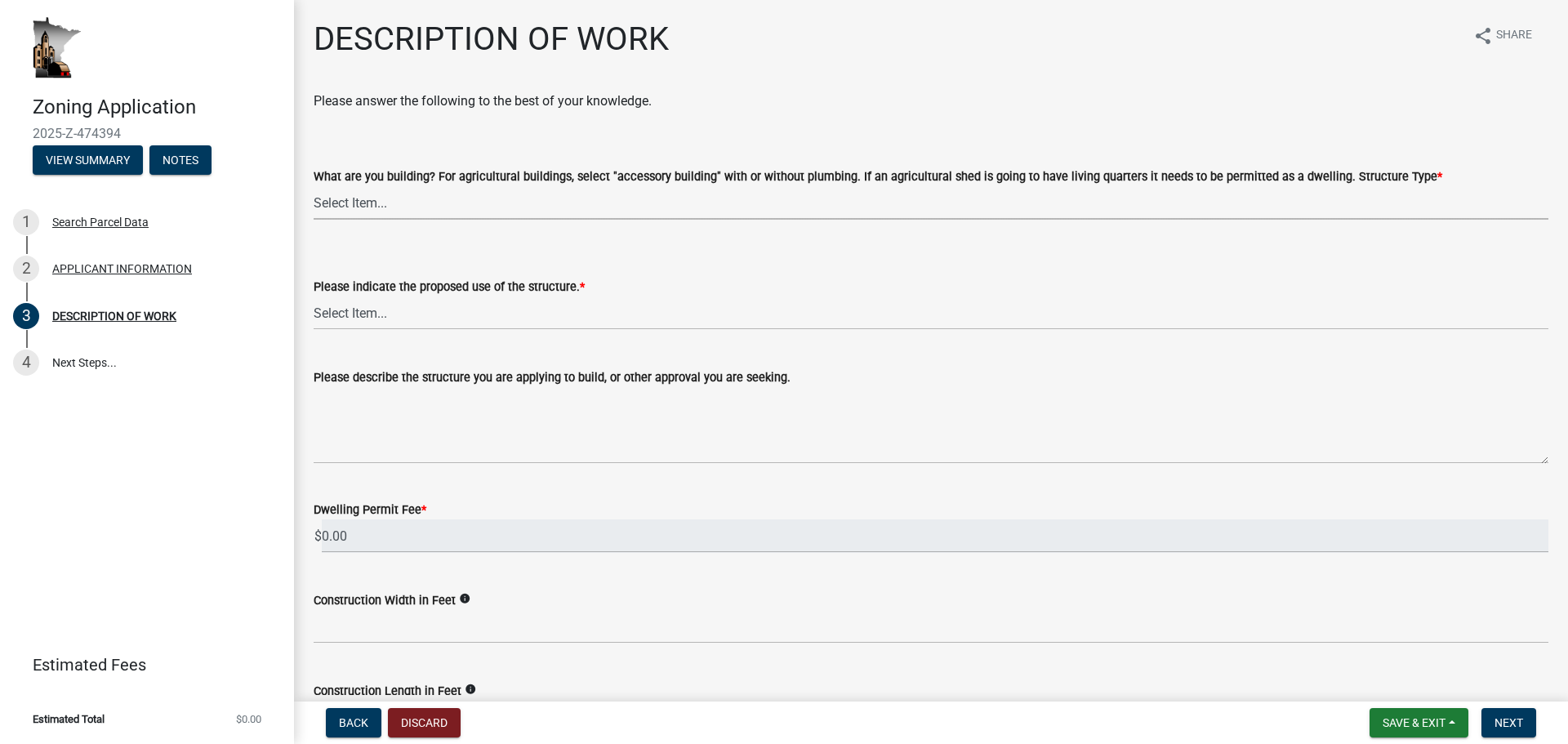
click at [372, 202] on select "Select Item... Single Family Dwelling or "[PERSON_NAME]" Bedroom addition Non-b…" at bounding box center [931, 203] width 1234 height 34
click at [314, 186] on select "Select Item... Single Family Dwelling or "[PERSON_NAME]" Bedroom addition Non-b…" at bounding box center [931, 203] width 1234 height 34
select select "39f6a2ab-0467-4f26-9b22-6b4c409785cf"
click at [408, 315] on select "Select Item... Year-Round Residential Seasonal Residential Agricultural Recreat…" at bounding box center [931, 313] width 1234 height 34
click at [314, 297] on select "Select Item... Year-Round Residential Seasonal Residential Agricultural Recreat…" at bounding box center [931, 313] width 1234 height 34
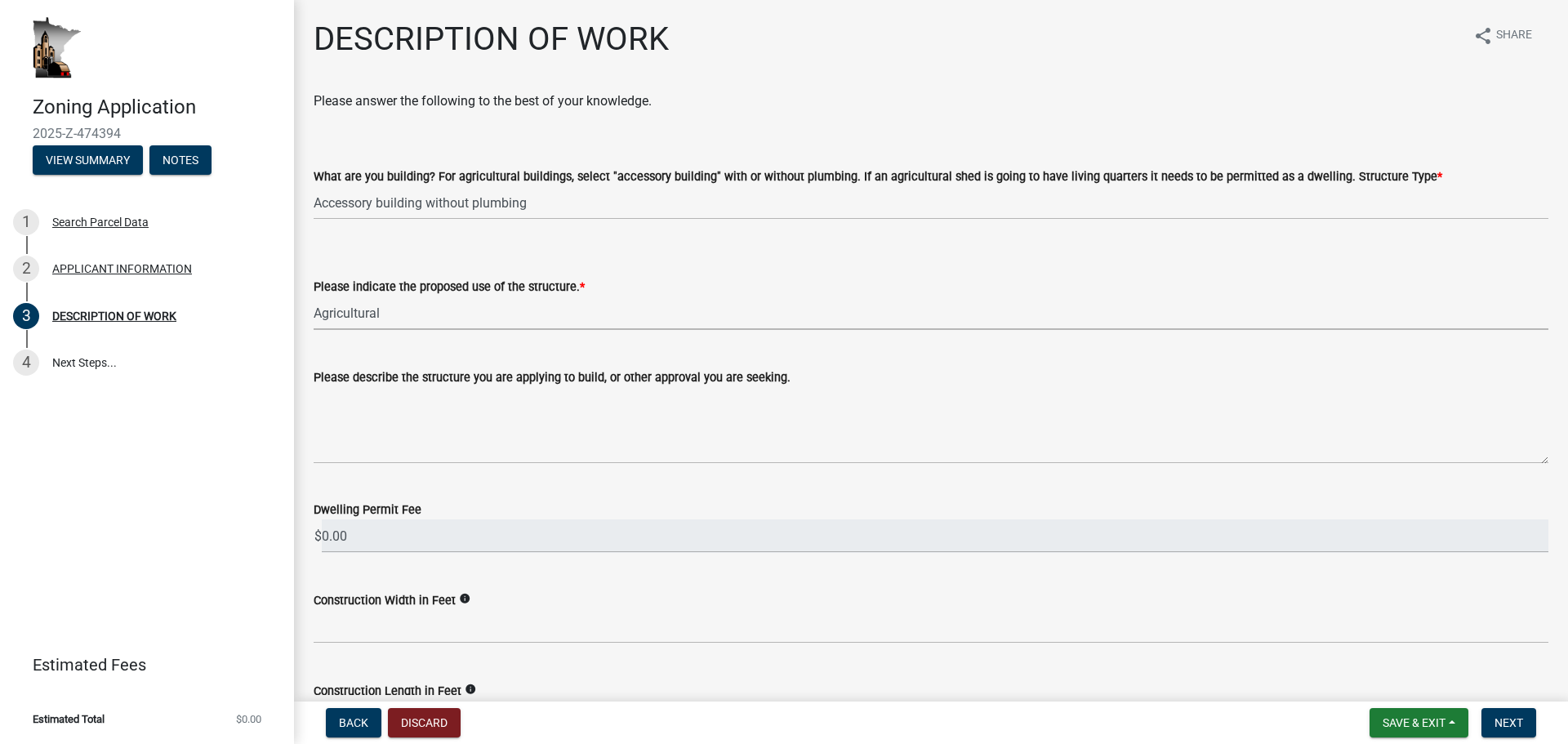
select select "8a50126a-ac8f-44d1-8890-2a914b053a60"
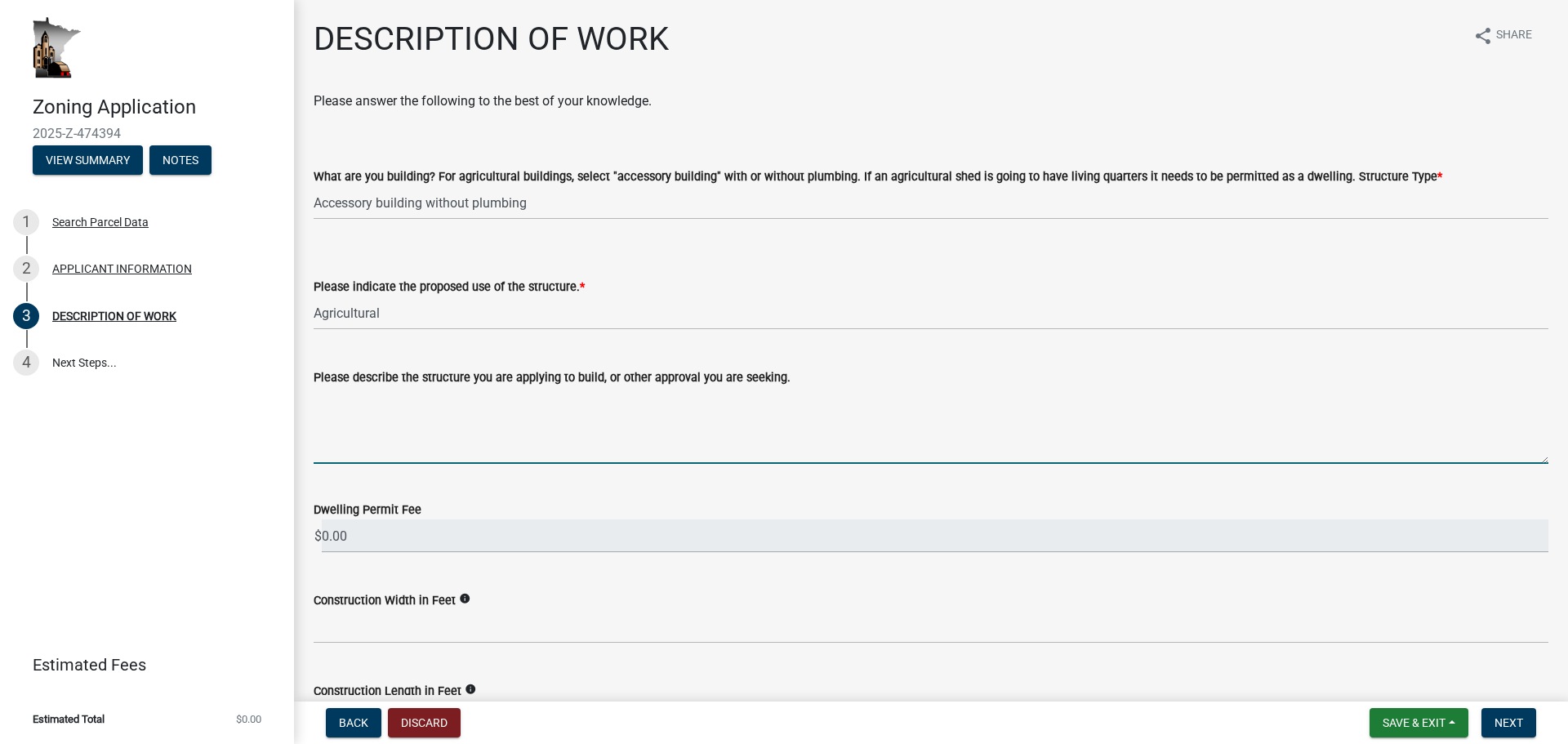
click at [334, 428] on textarea "Please describe the structure you are applying to build, or other approval you …" at bounding box center [931, 425] width 1234 height 77
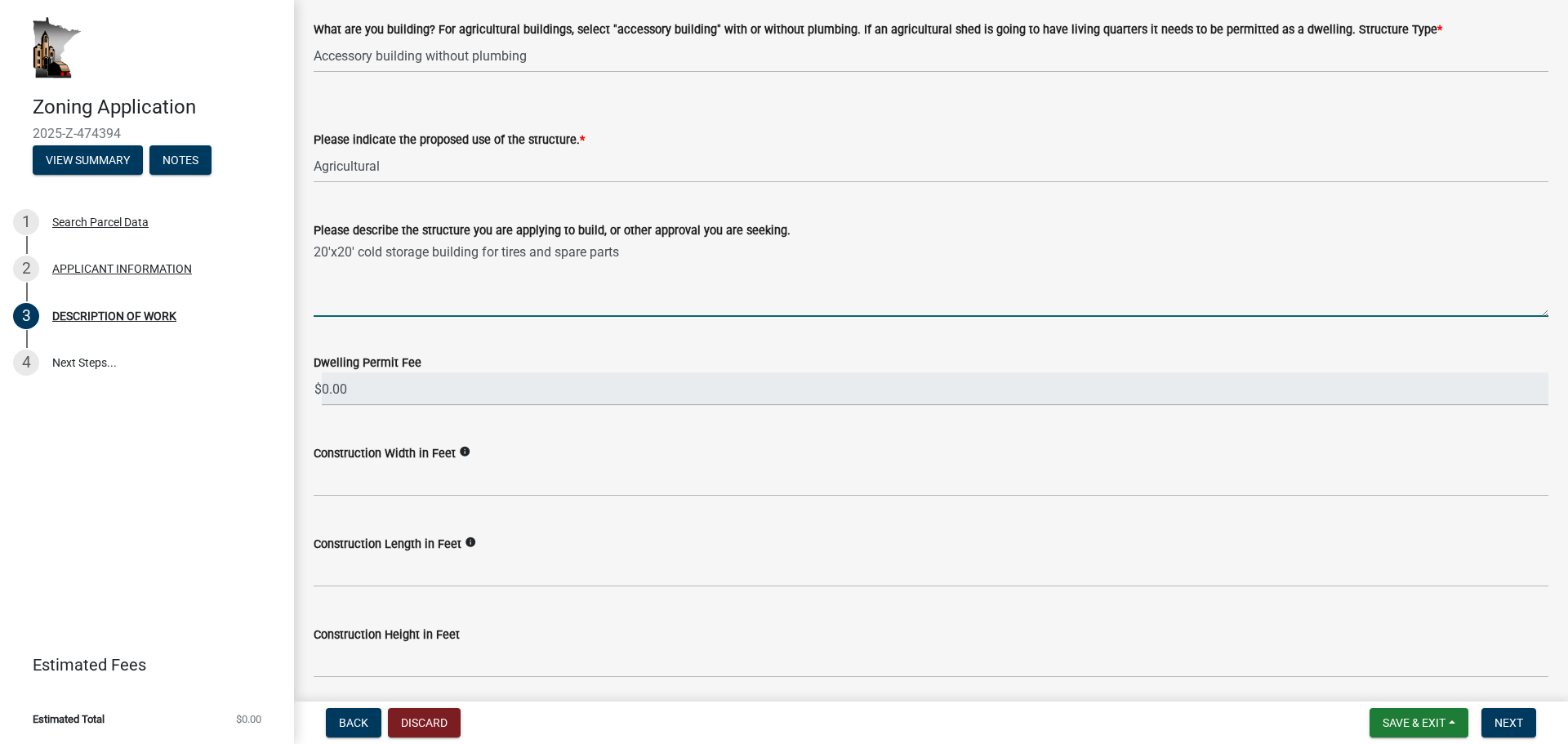
scroll to position [163, 0]
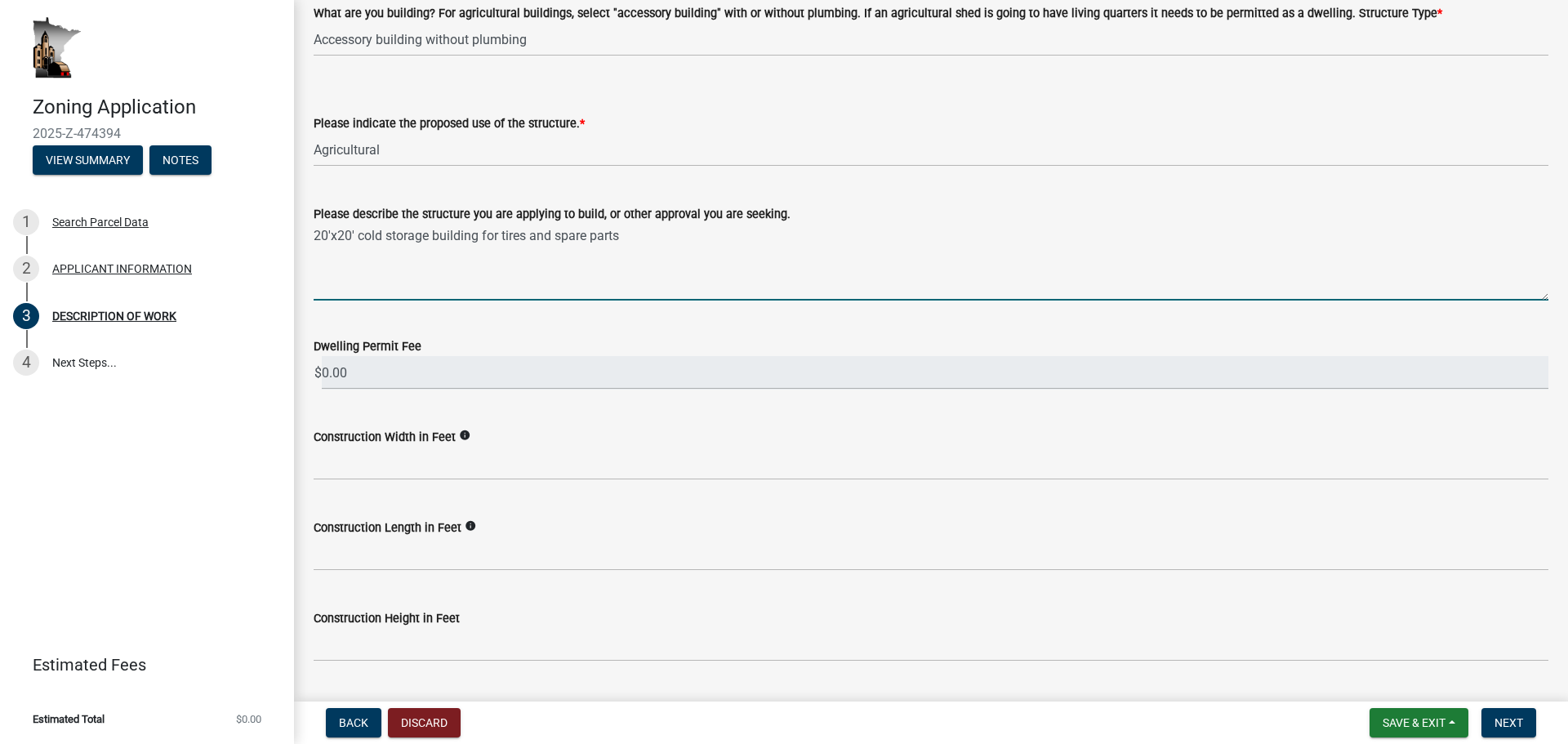
type textarea "20'x20' cold storage building for tires and spare parts"
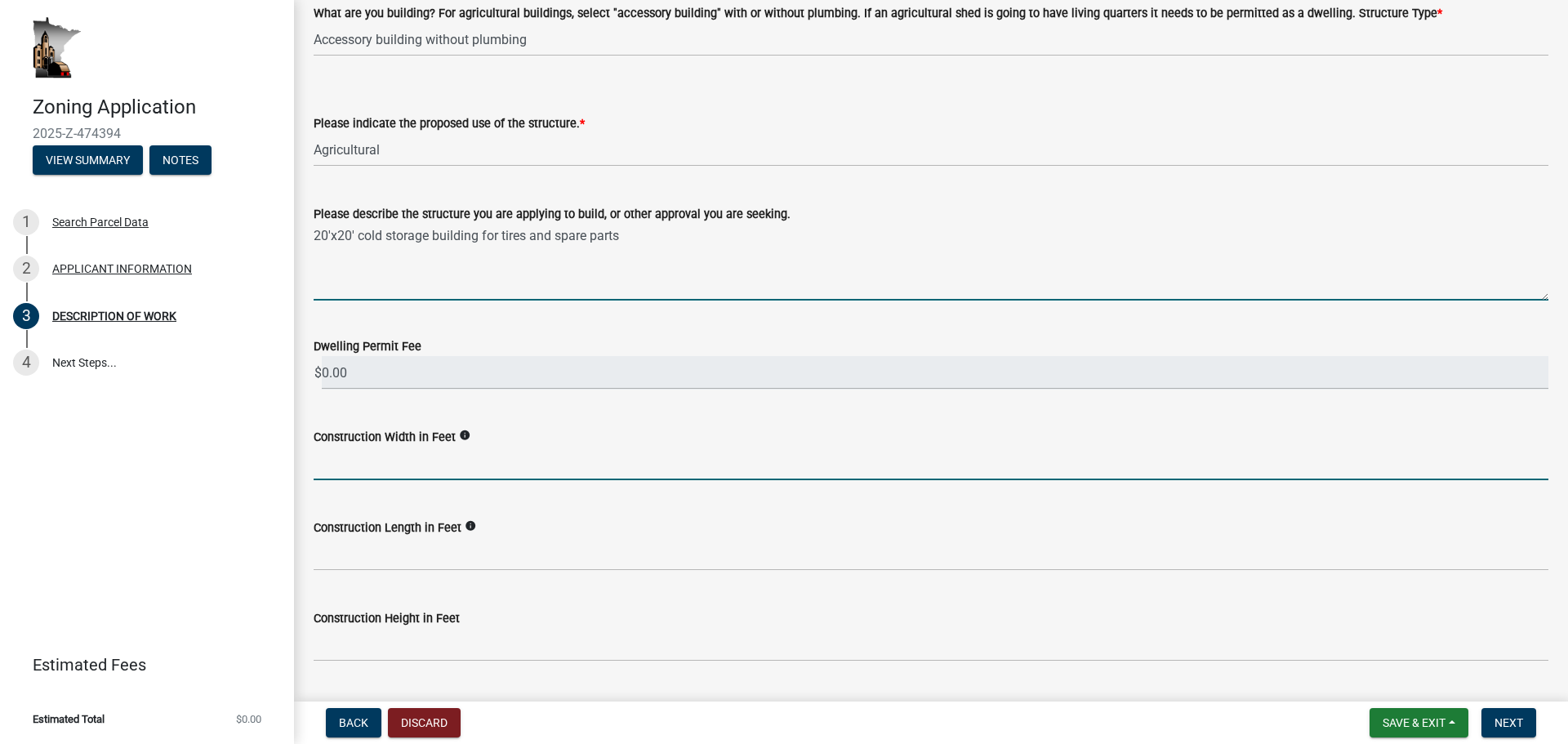
click at [473, 458] on input "text" at bounding box center [931, 463] width 1234 height 34
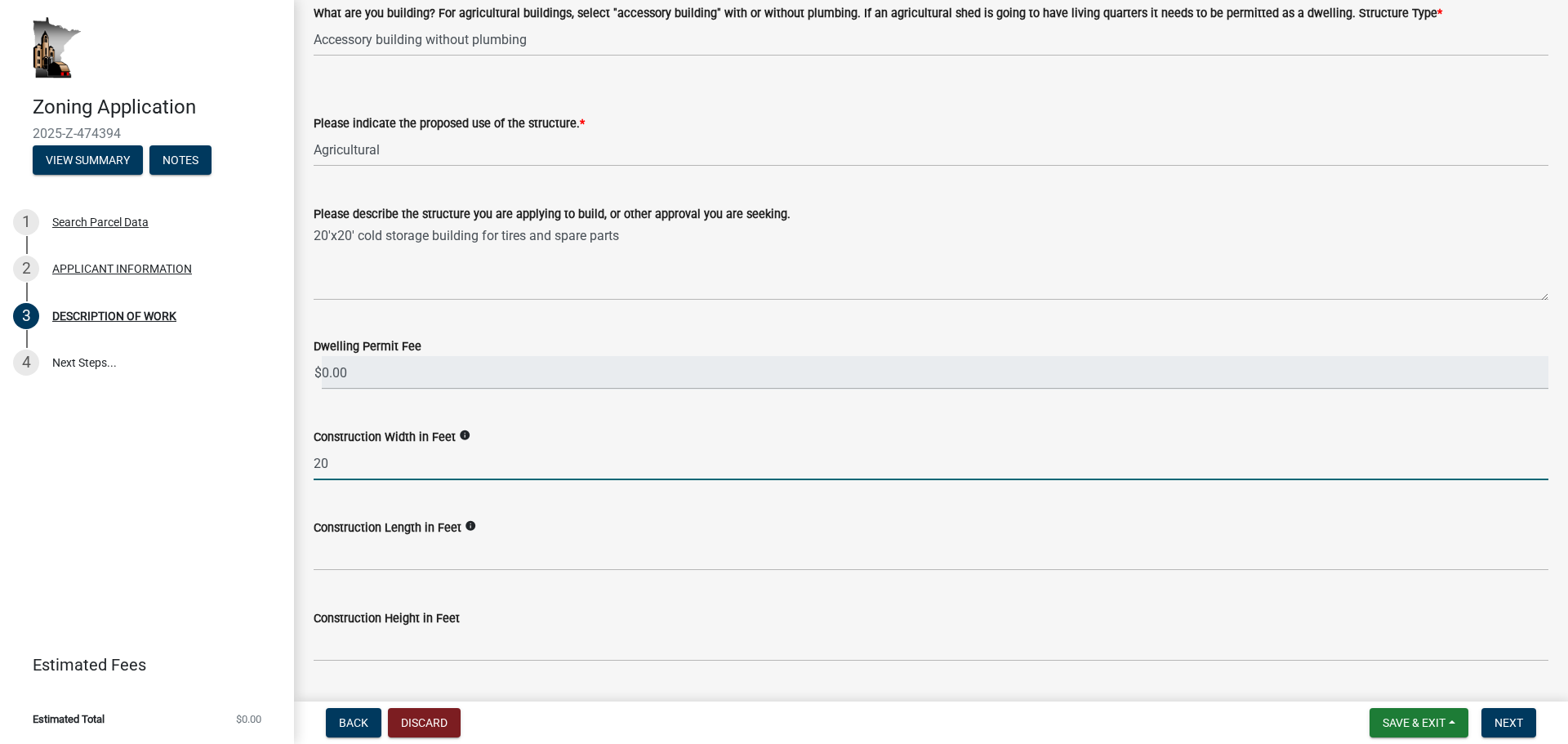
type input "20"
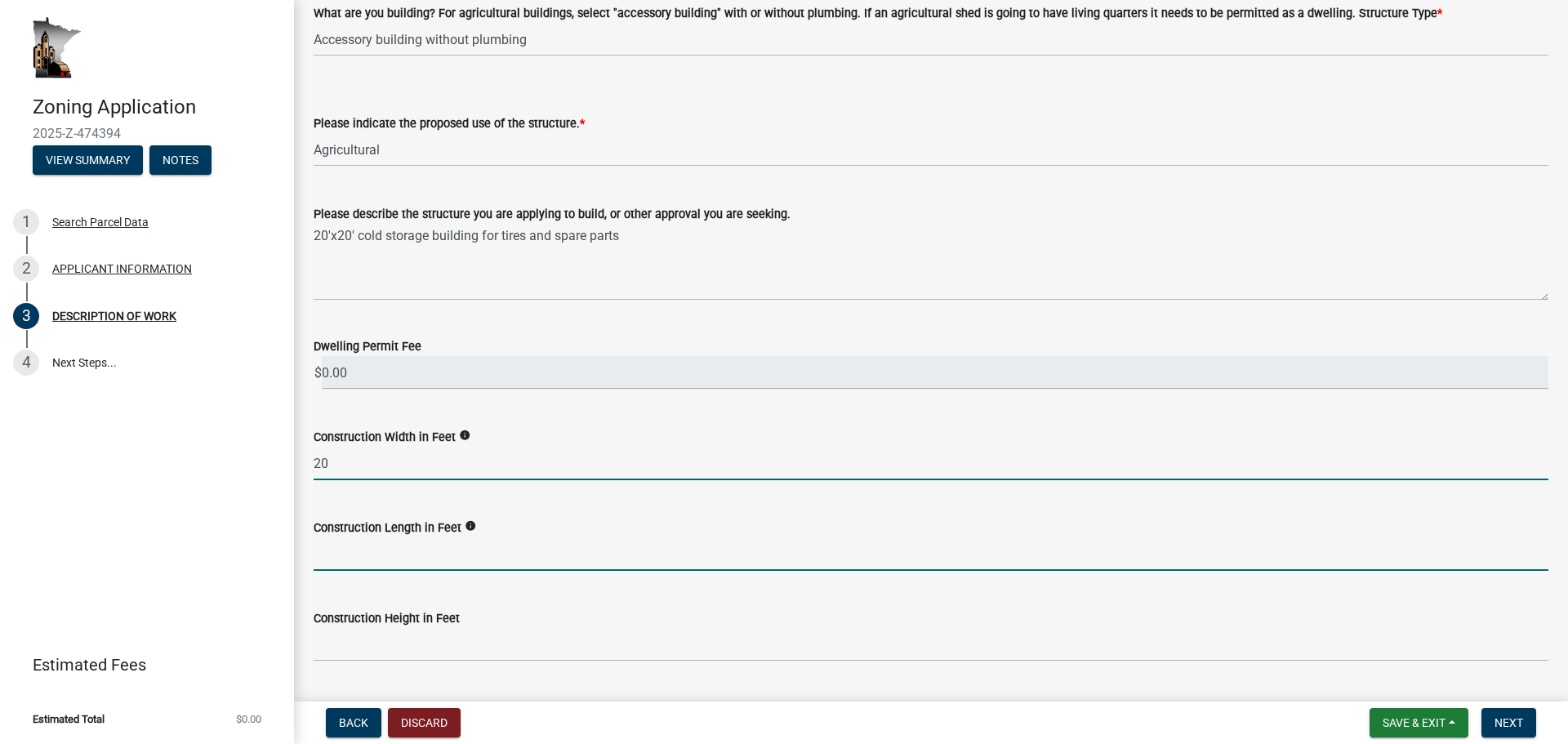
click at [446, 566] on input "text" at bounding box center [931, 554] width 1234 height 34
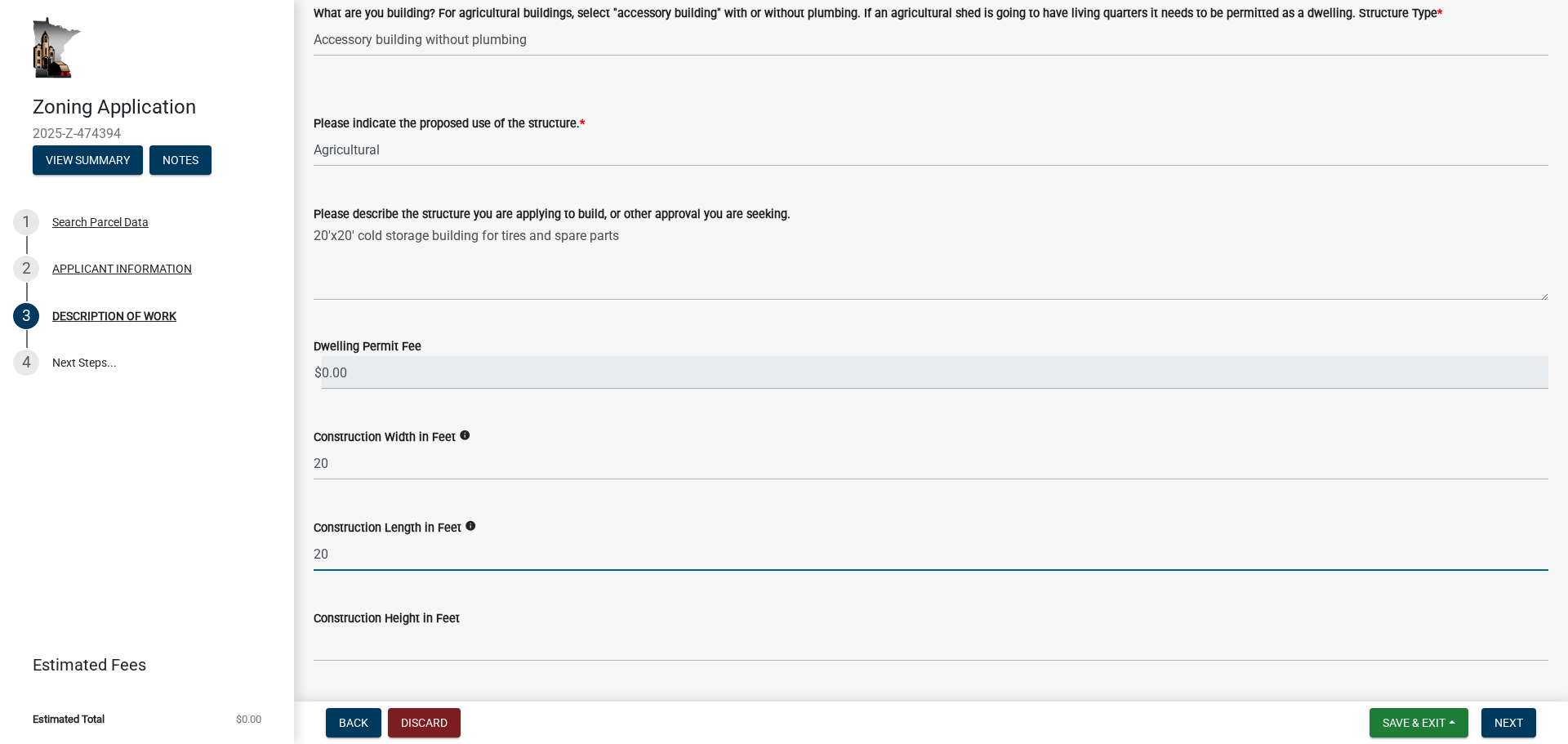
type input "20"
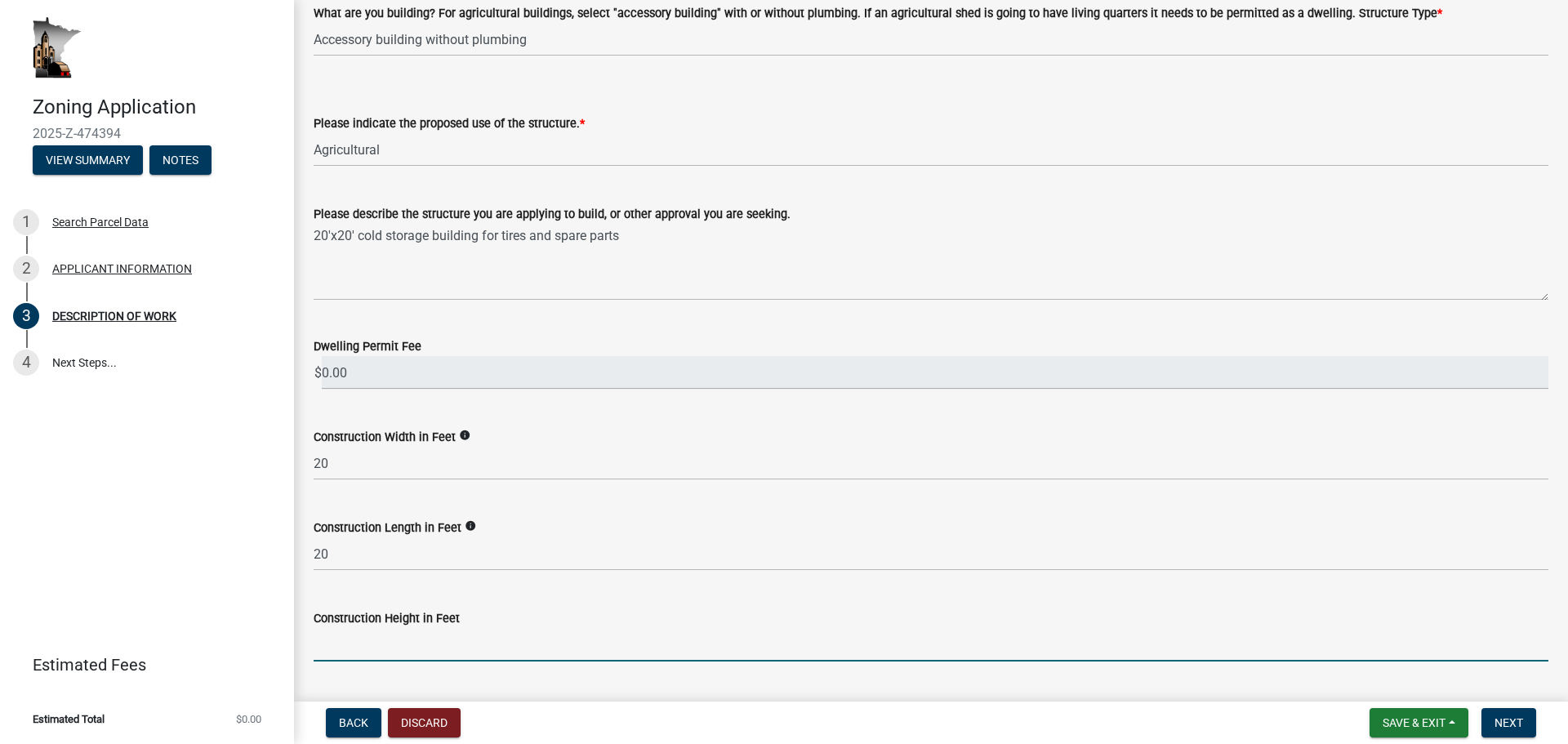
click at [449, 640] on input "text" at bounding box center [931, 644] width 1234 height 34
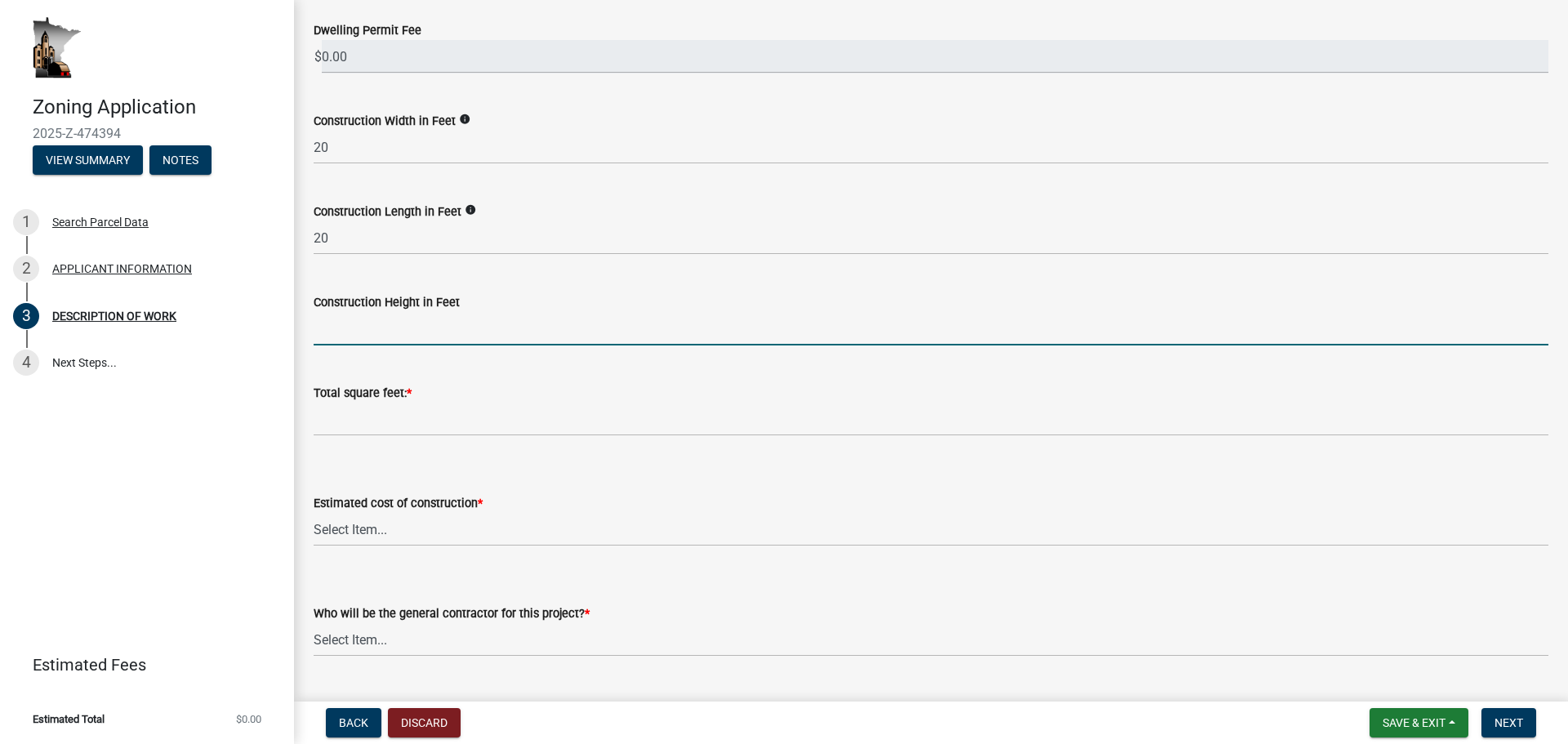
scroll to position [491, 0]
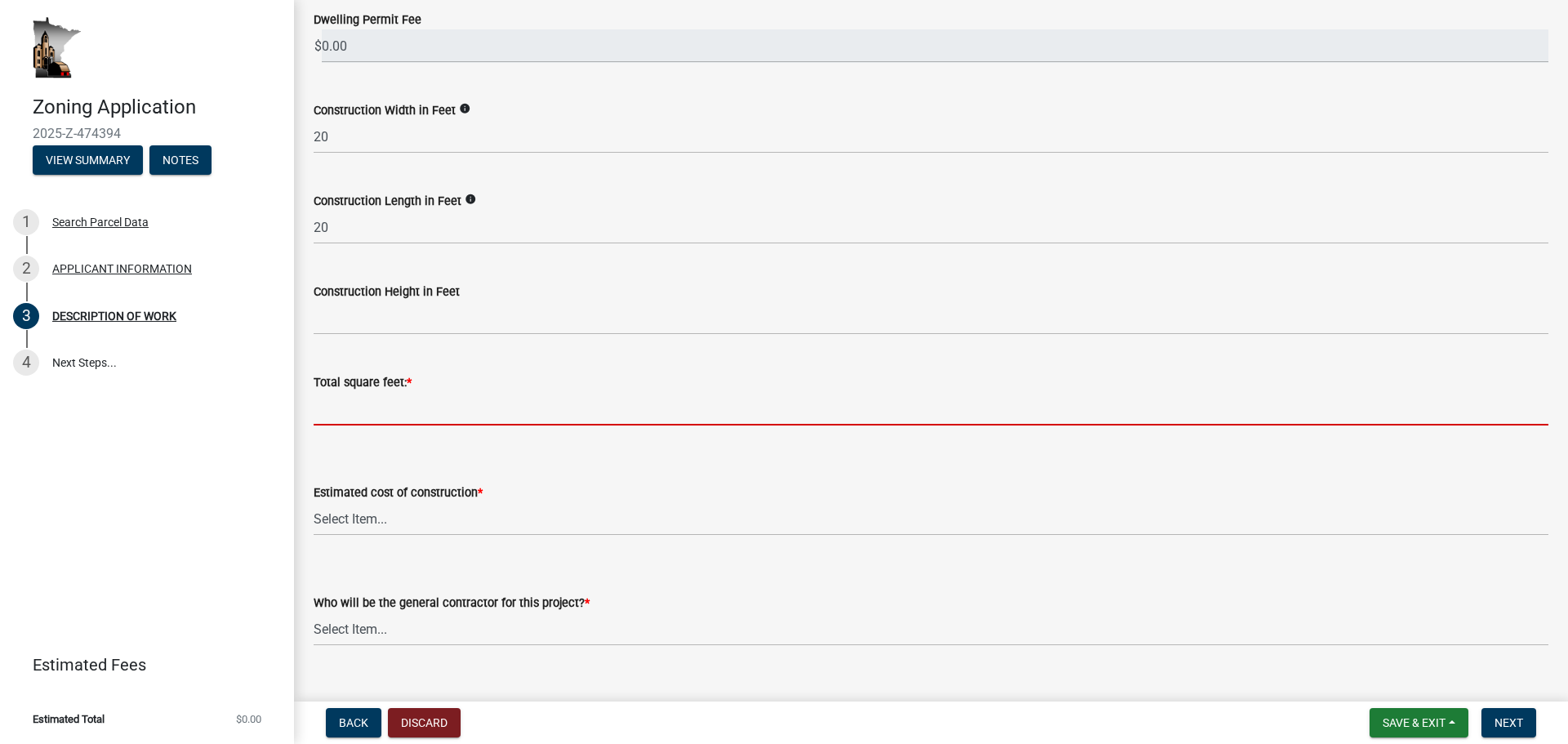
click at [431, 406] on input "text" at bounding box center [931, 408] width 1234 height 34
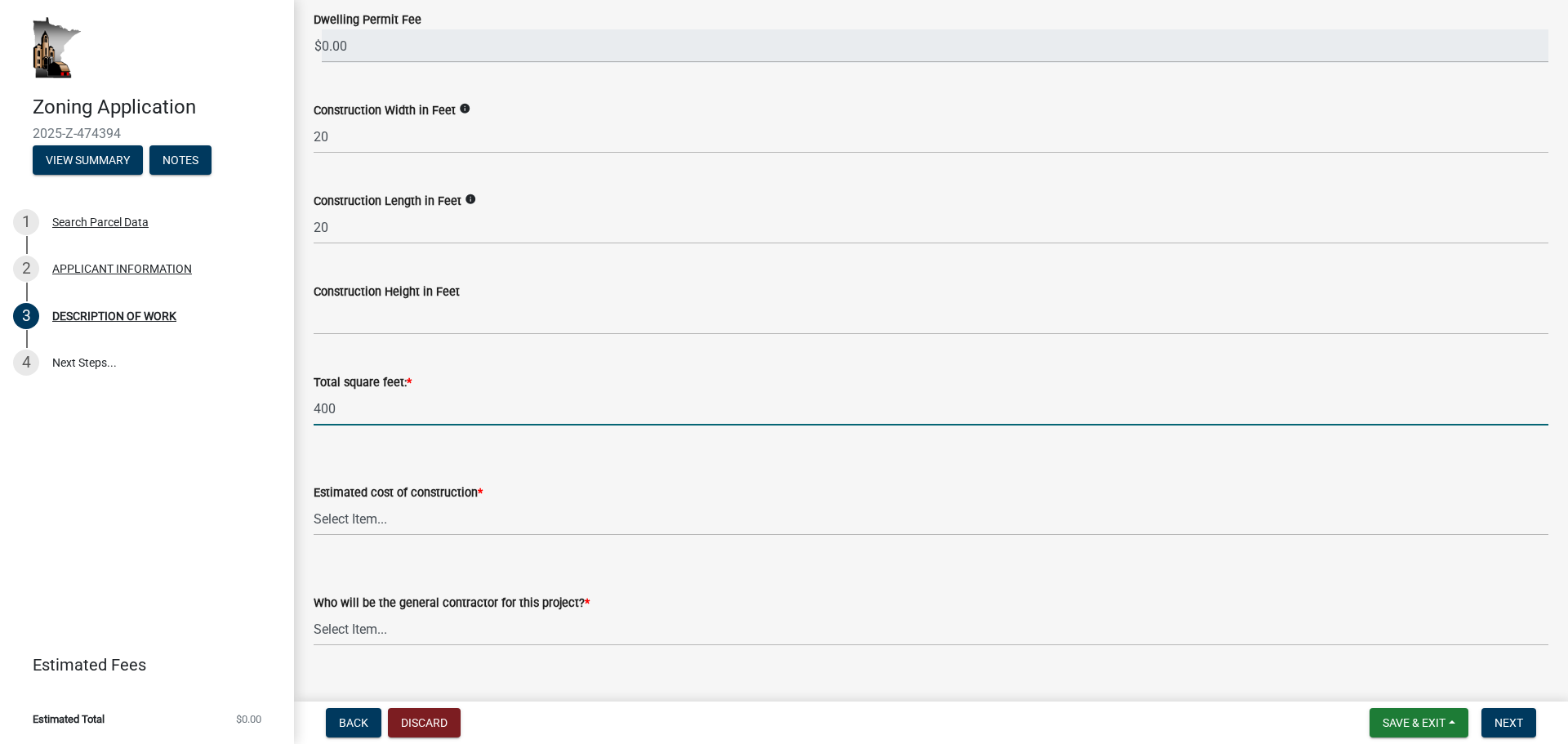
type input "400"
click at [449, 515] on select "Select Item... $0 - $50,000 $50,001 - $100,000 $101,000 - $150,000 $150,001 or …" at bounding box center [931, 518] width 1234 height 34
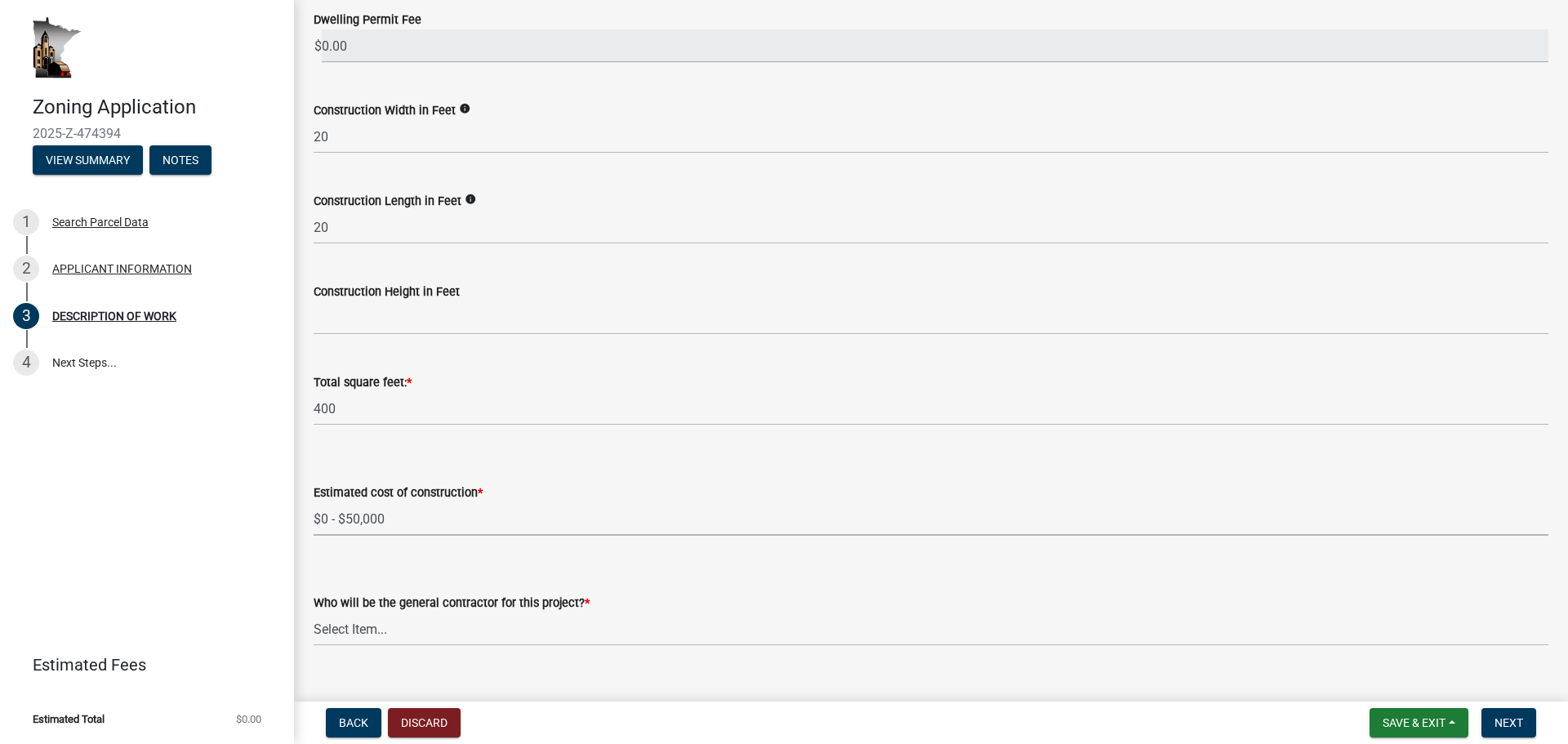
click at [314, 502] on select "Select Item... $0 - $50,000 $50,001 - $100,000 $101,000 - $150,000 $150,001 or …" at bounding box center [931, 518] width 1234 height 34
select select "b77d4c88-b606-4875-889f-ef493ebc67f8"
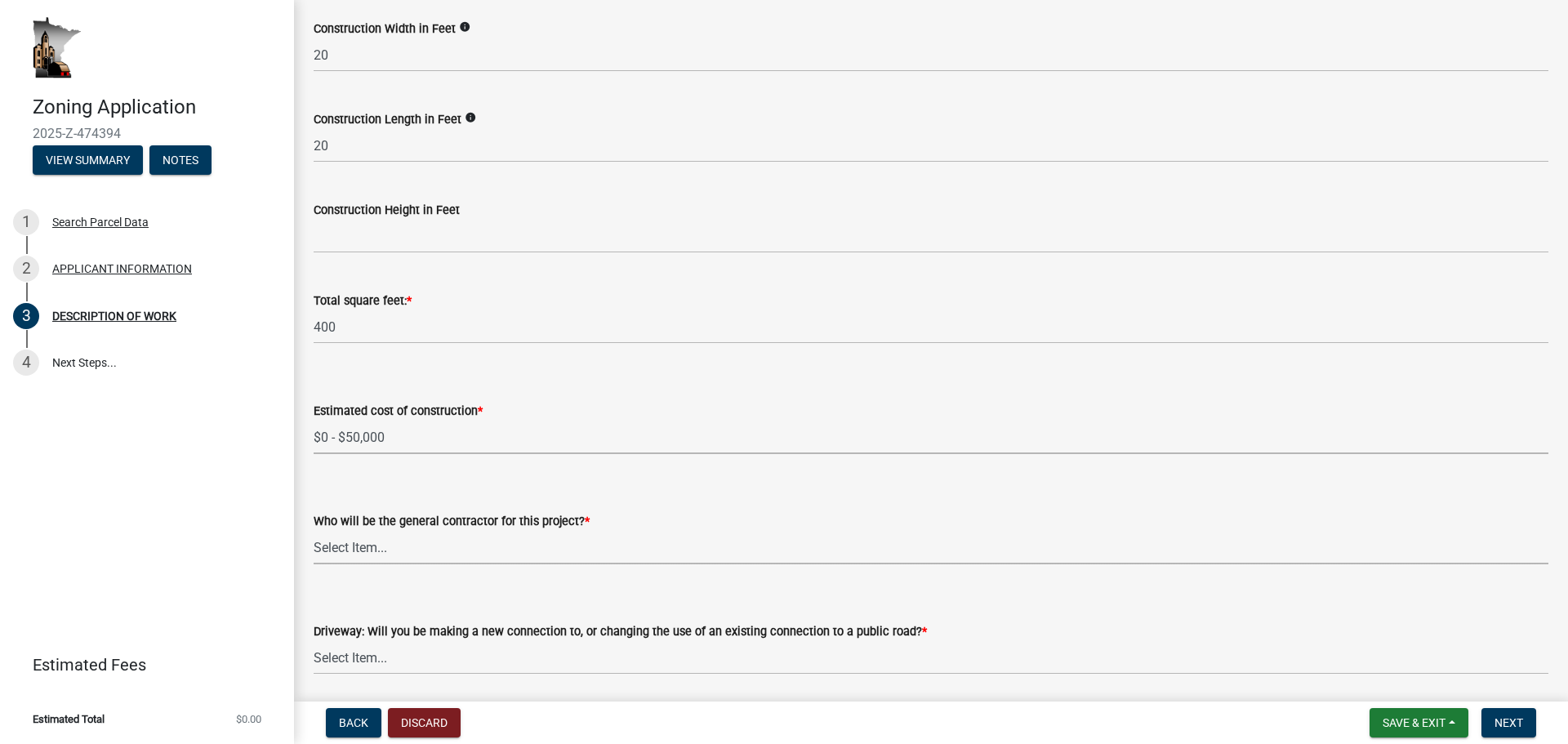
click at [386, 550] on select "Select Item... Myself Other" at bounding box center [931, 547] width 1234 height 34
click at [314, 531] on select "Select Item... Myself Other" at bounding box center [931, 547] width 1234 height 34
select select "07ce3bd5-44c8-48c7-a7da-ecbfde3ea753"
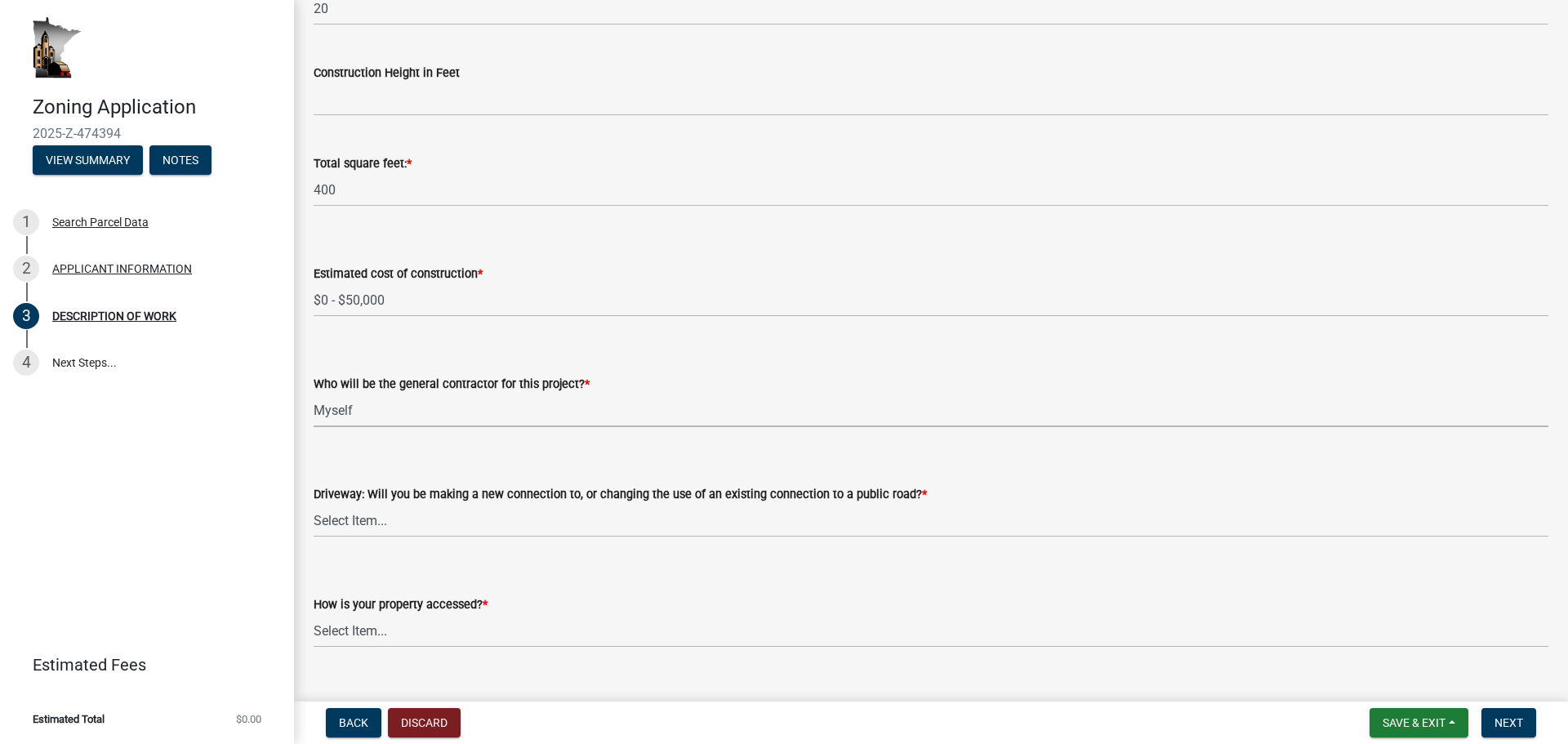
scroll to position [735, 0]
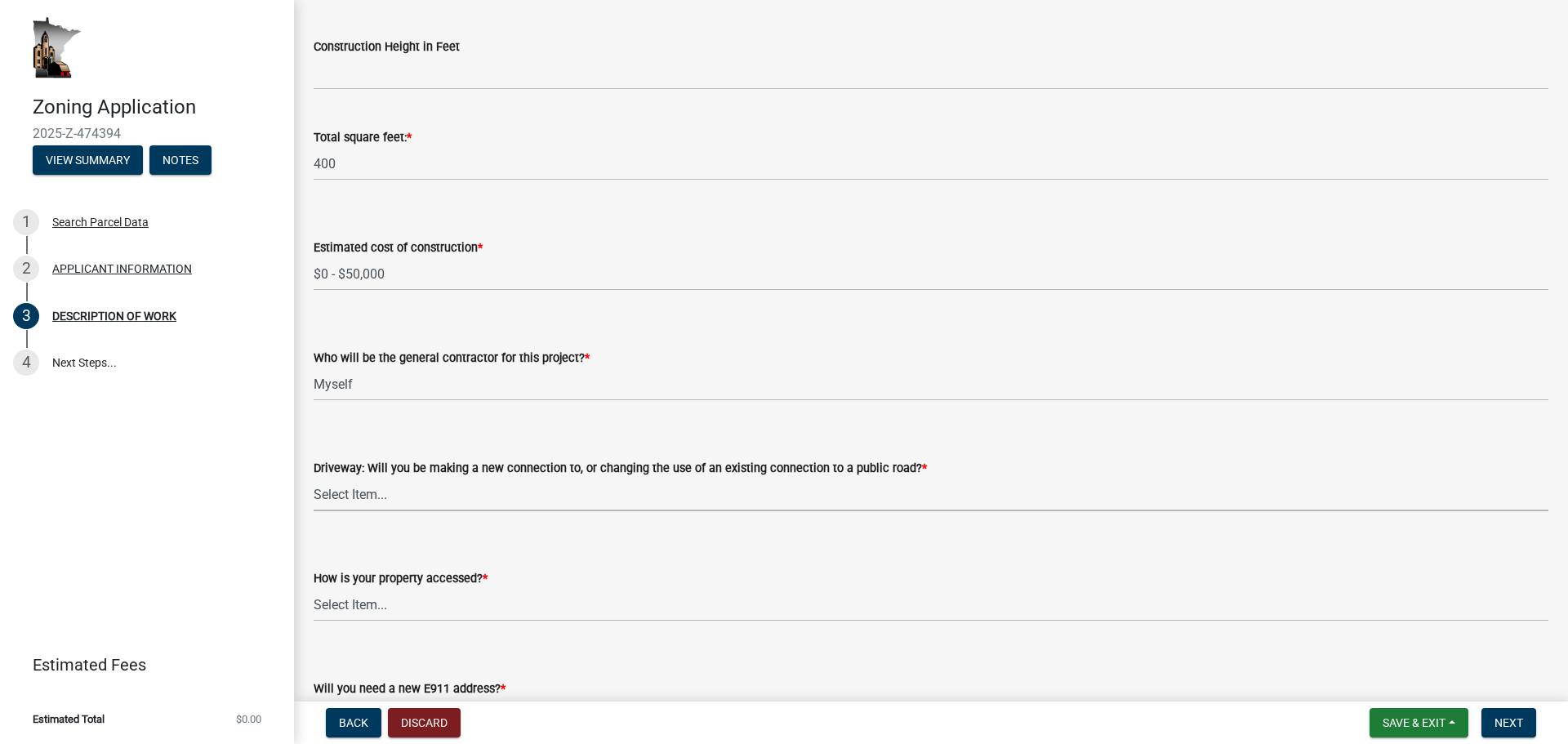
click at [465, 493] on select "Select Item... I am installing a new driveway access to a public road I am chan…" at bounding box center [931, 494] width 1234 height 34
click at [314, 478] on select "Select Item... I am installing a new driveway access to a public road I am chan…" at bounding box center [931, 494] width 1234 height 34
select select "865858fb-cec4-4771-ade1-629df977e661"
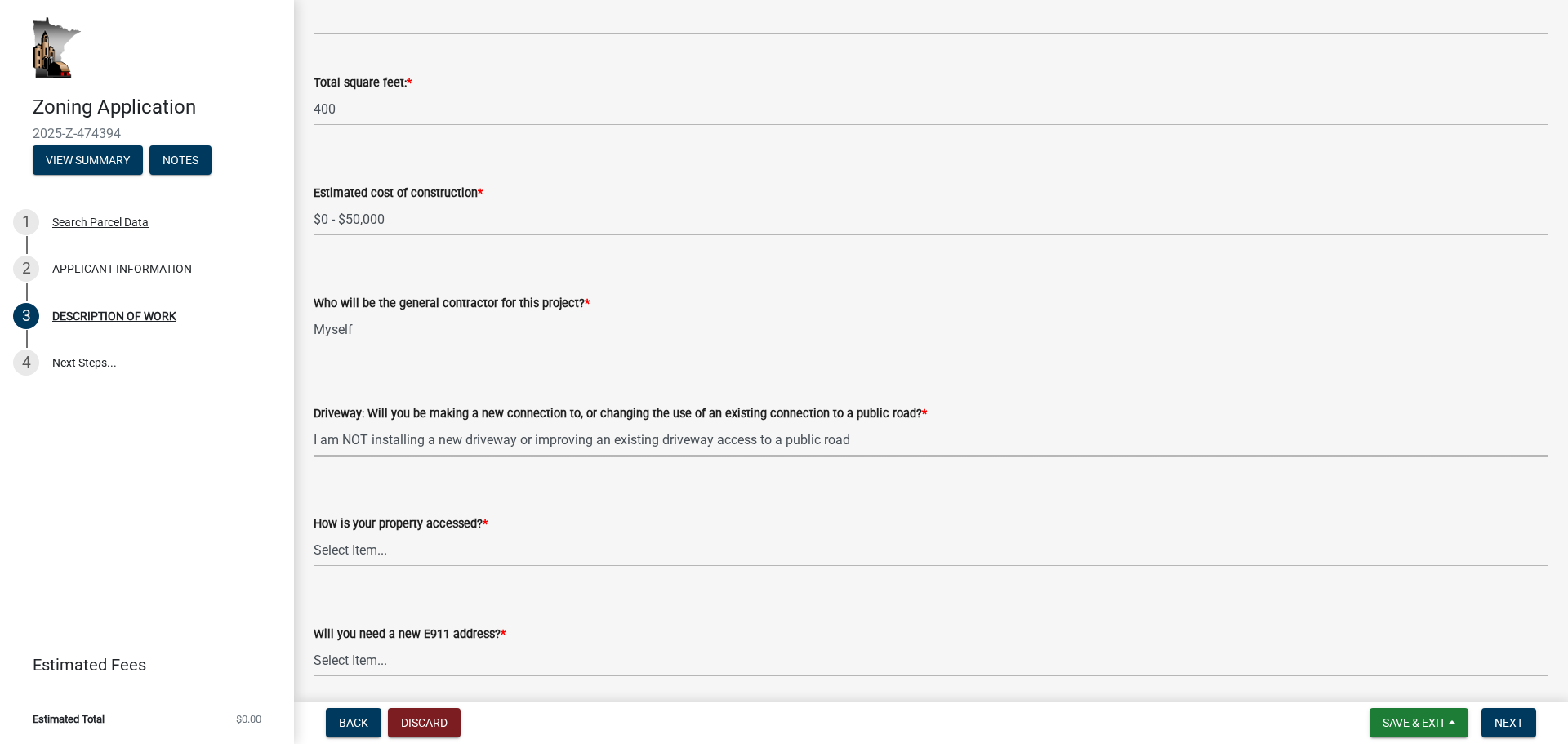
scroll to position [817, 0]
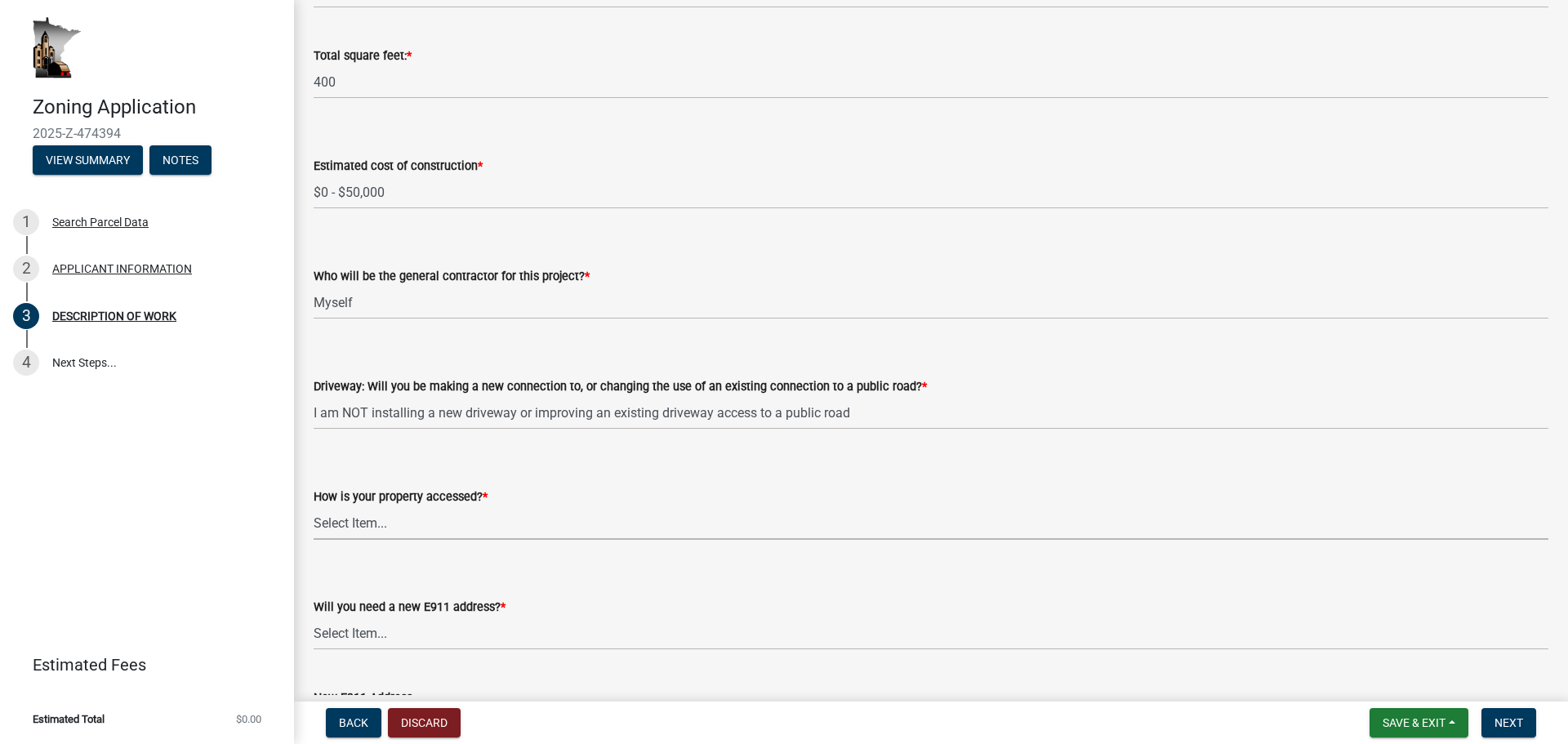
click at [374, 522] on select "Select Item... Access is off a state highway Access is off a county road Access…" at bounding box center [931, 523] width 1234 height 34
click at [314, 507] on select "Select Item... Access is off a state highway Access is off a county road Access…" at bounding box center [931, 523] width 1234 height 34
select select "c0af4bca-2ac9-43a4-954a-b6dfd2bb8fae"
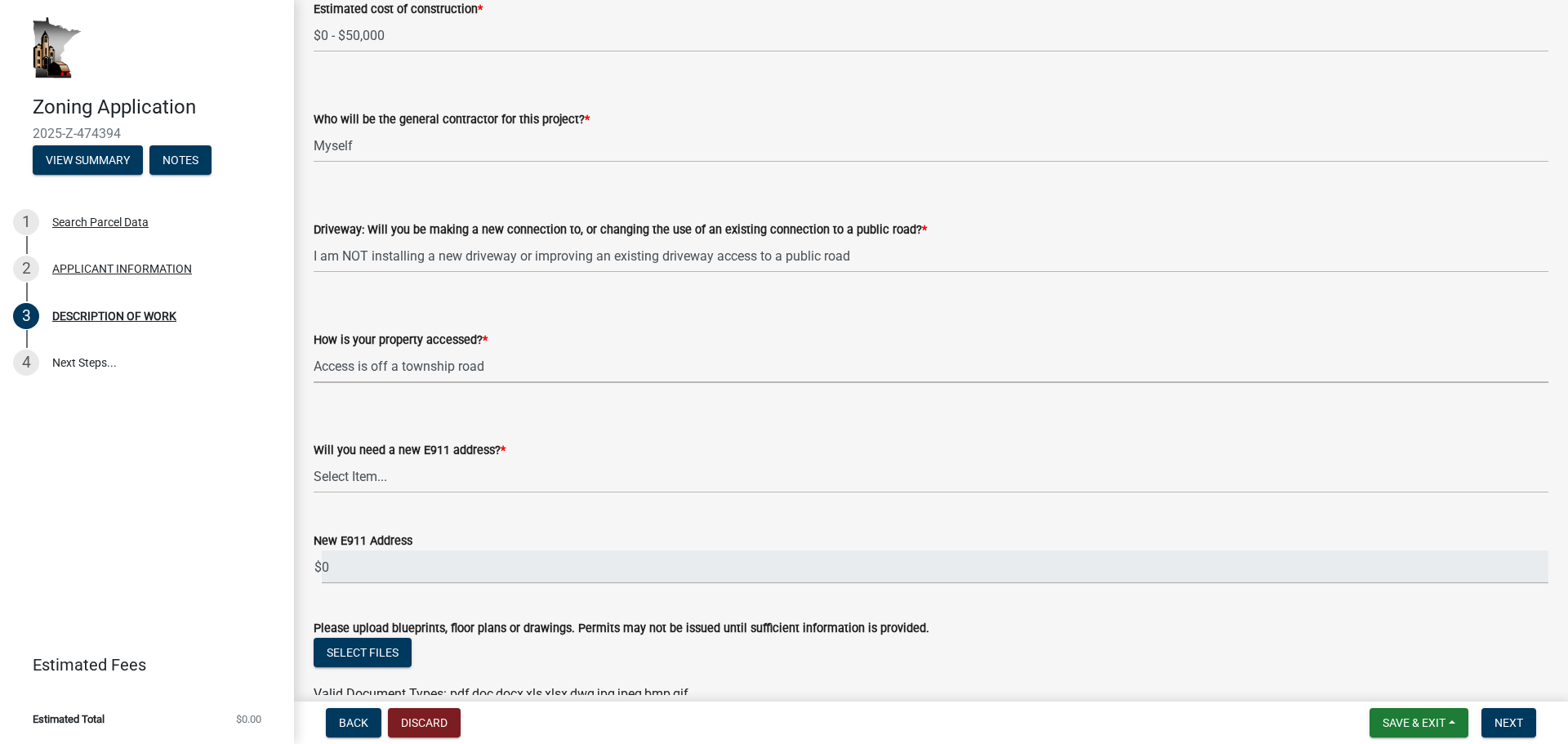
scroll to position [980, 0]
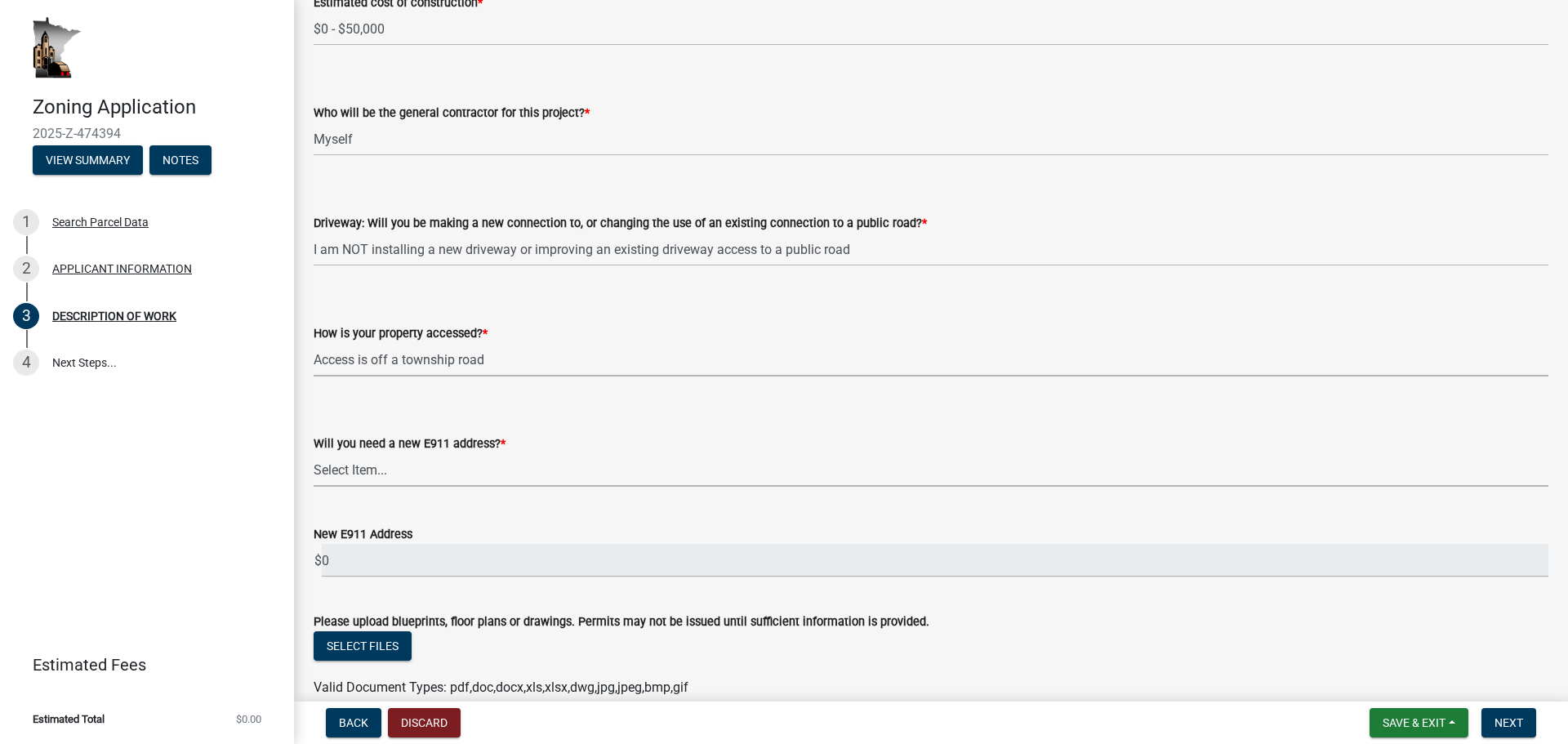
click at [418, 478] on select "Select Item... Yes No" at bounding box center [931, 469] width 1234 height 34
click at [314, 453] on select "Select Item... Yes No" at bounding box center [931, 469] width 1234 height 34
select select "79149638-379e-4eb8-8707-a078303474c9"
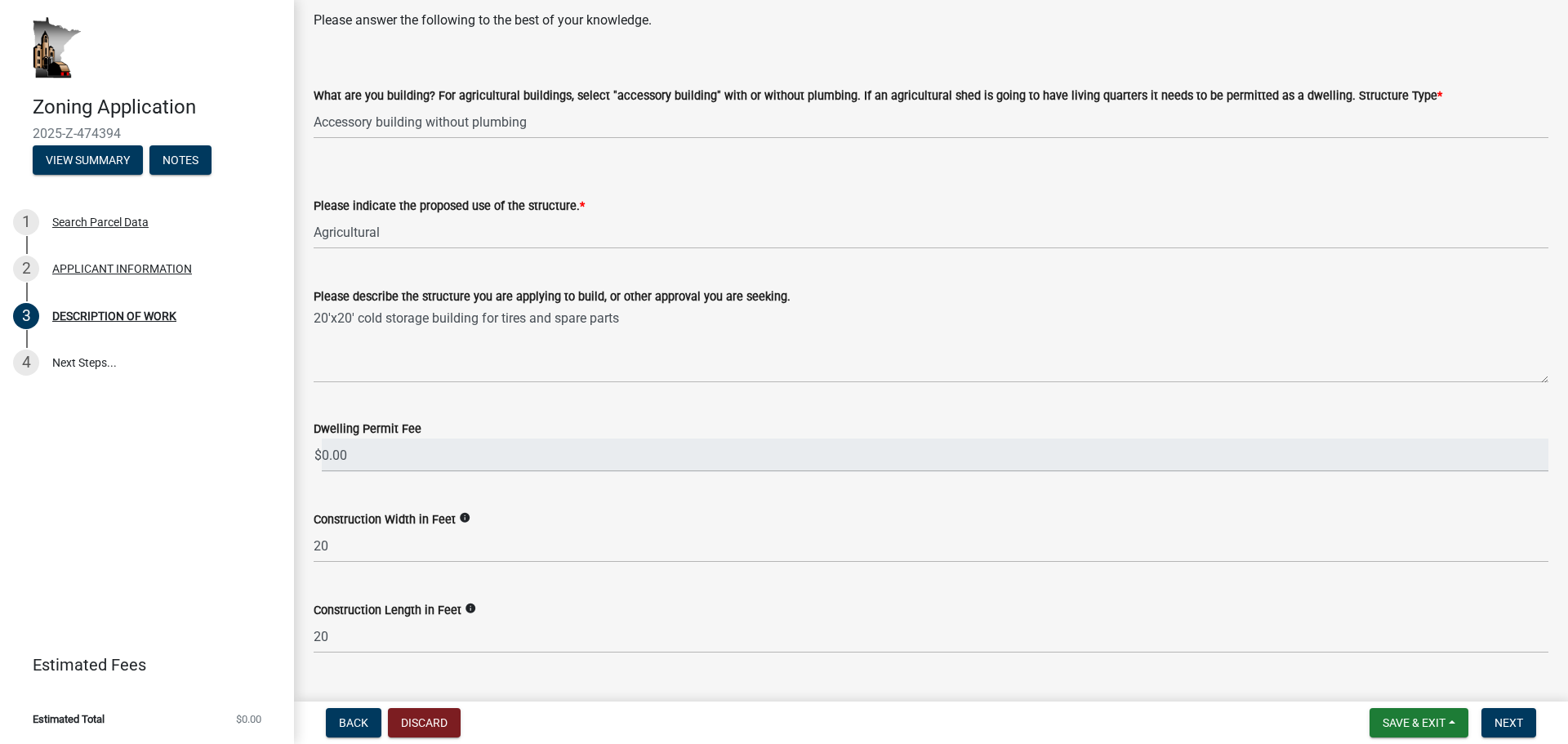
scroll to position [0, 0]
